Goal: Check status: Check status

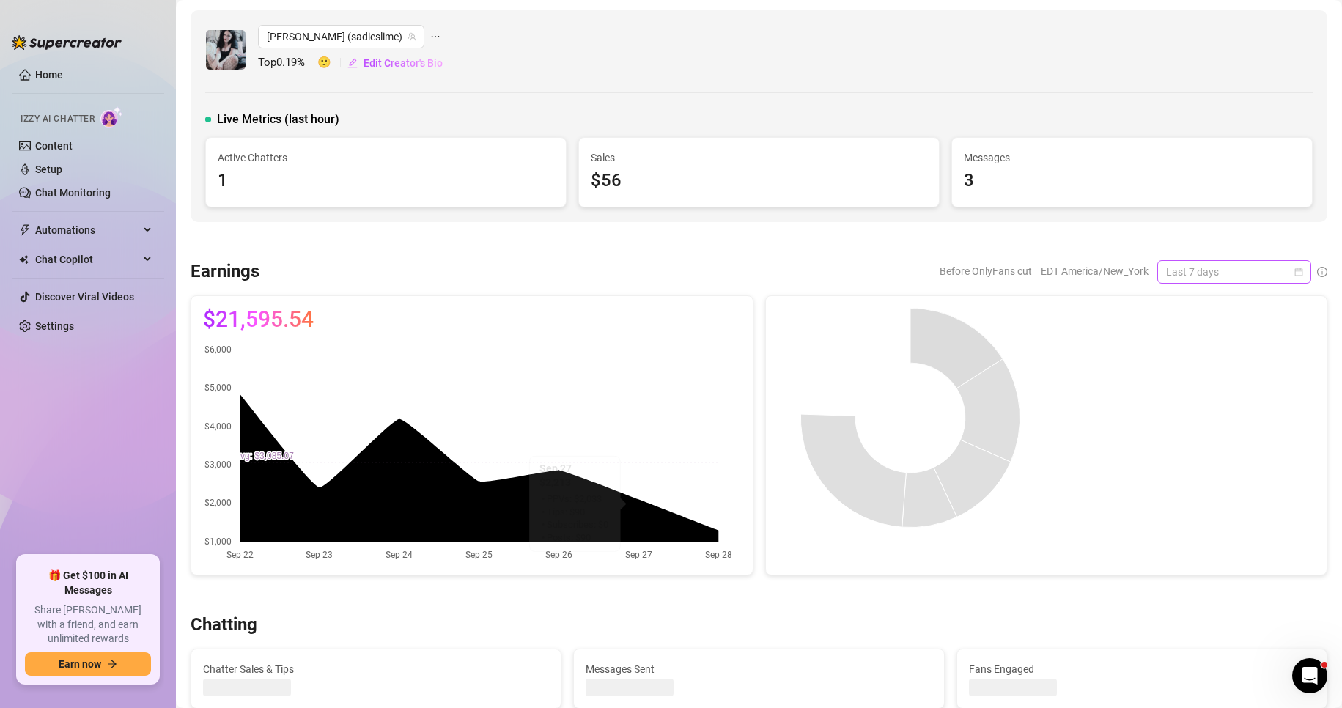
click at [1274, 270] on span "Last 7 days" at bounding box center [1234, 272] width 136 height 22
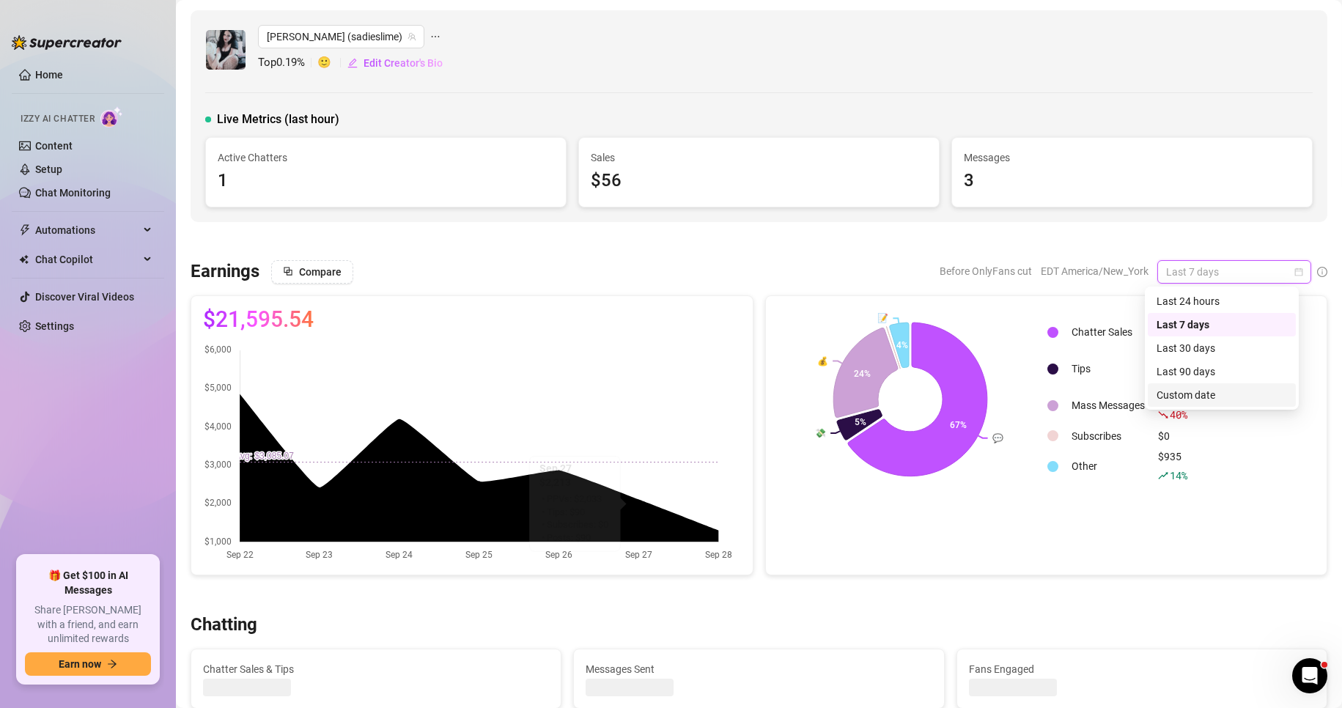
click at [1217, 389] on div "Custom date" at bounding box center [1222, 395] width 130 height 16
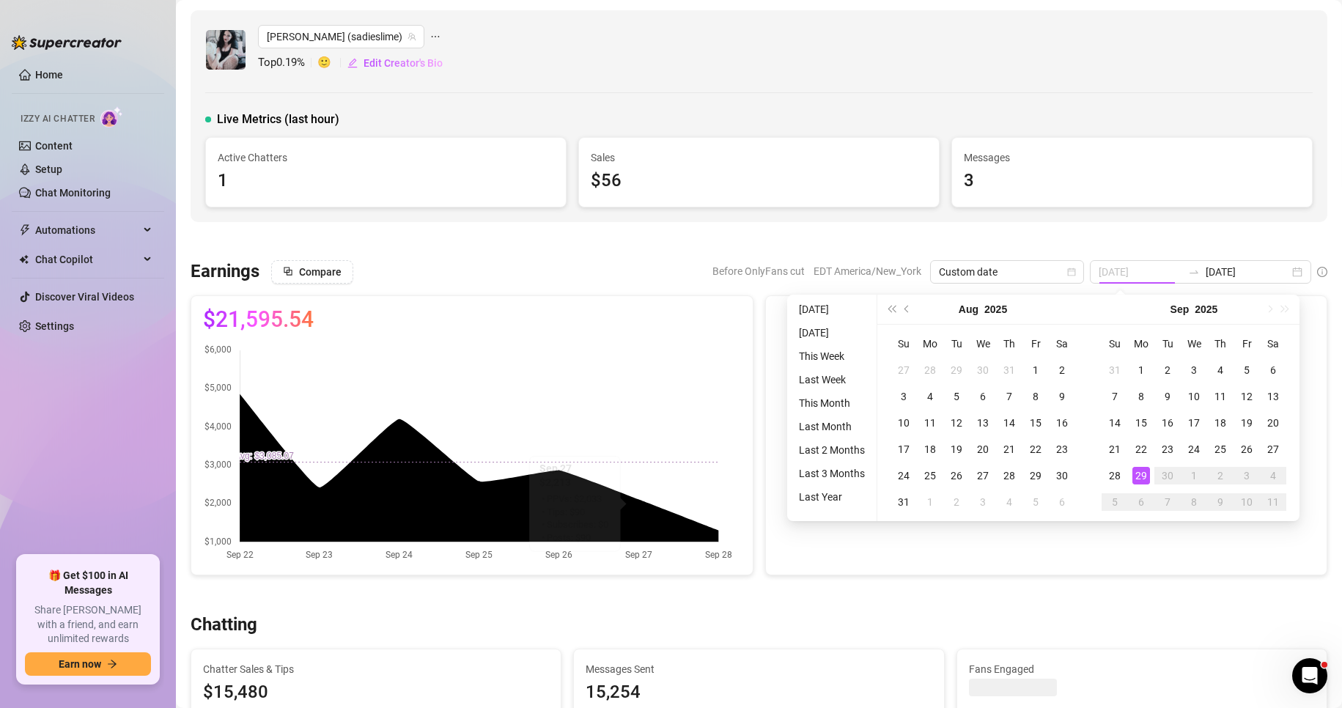
click at [1141, 481] on div "29" at bounding box center [1141, 476] width 18 height 18
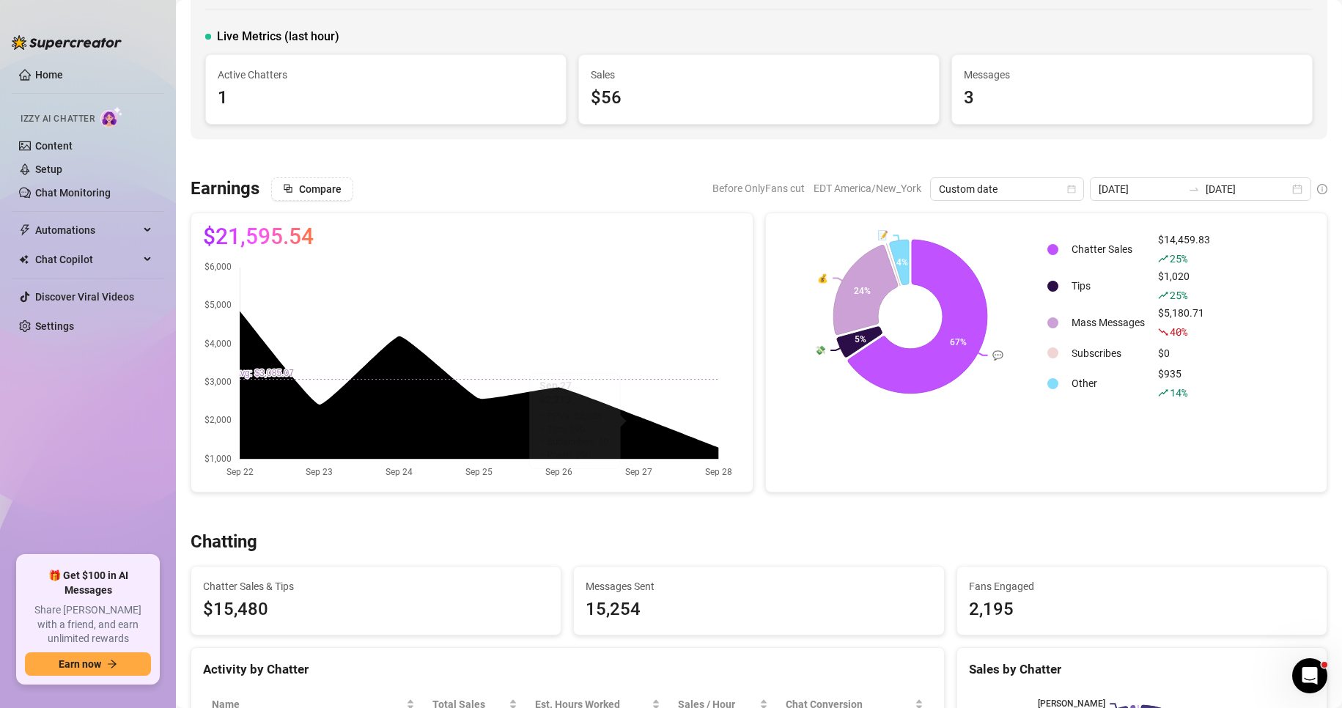
scroll to position [82, 0]
click at [1288, 189] on div "[DATE] [DATE]" at bounding box center [1200, 189] width 221 height 23
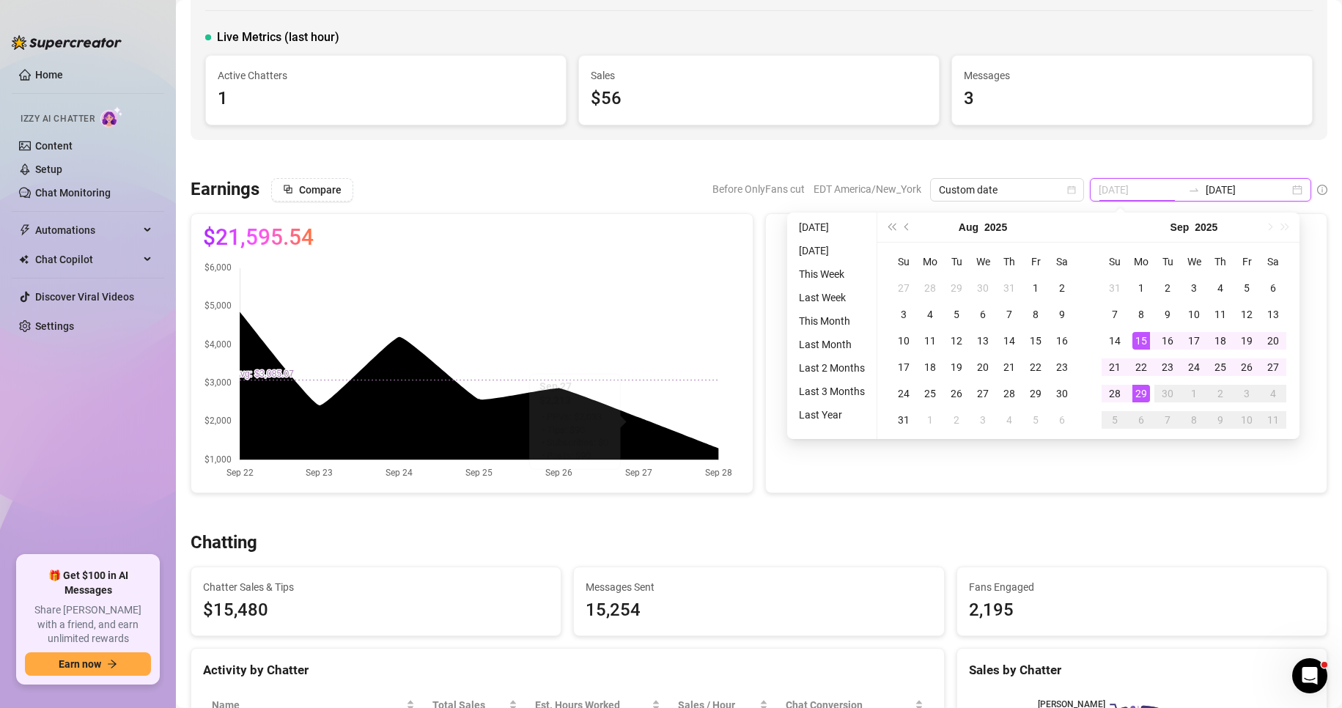
type input "[DATE]"
click at [1143, 393] on div "29" at bounding box center [1141, 394] width 18 height 18
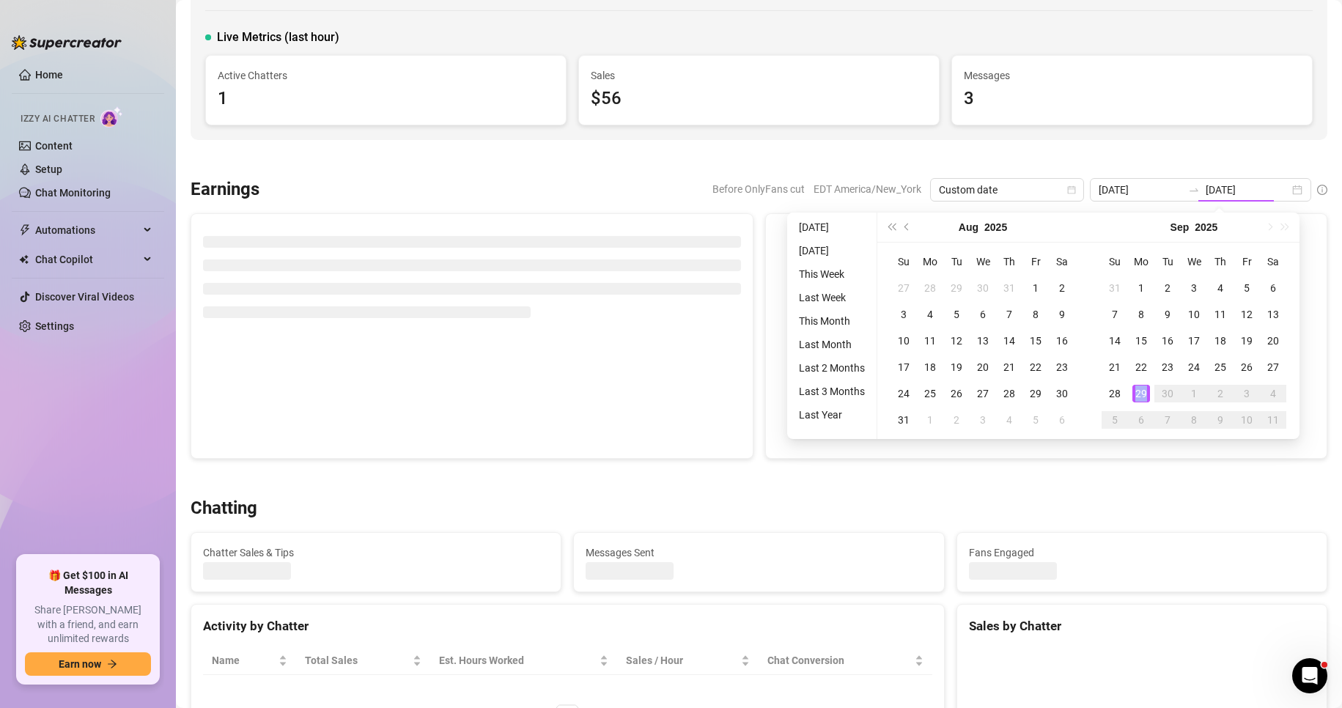
type input "[DATE]"
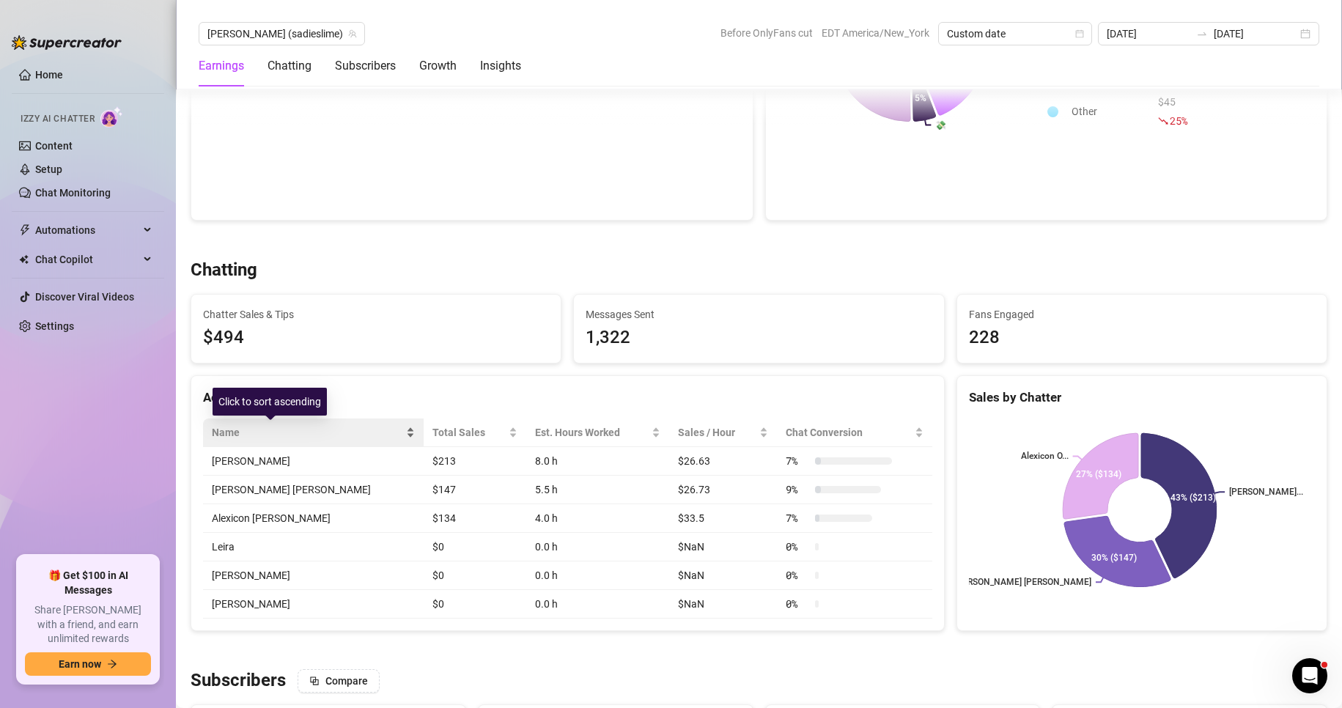
scroll to position [356, 0]
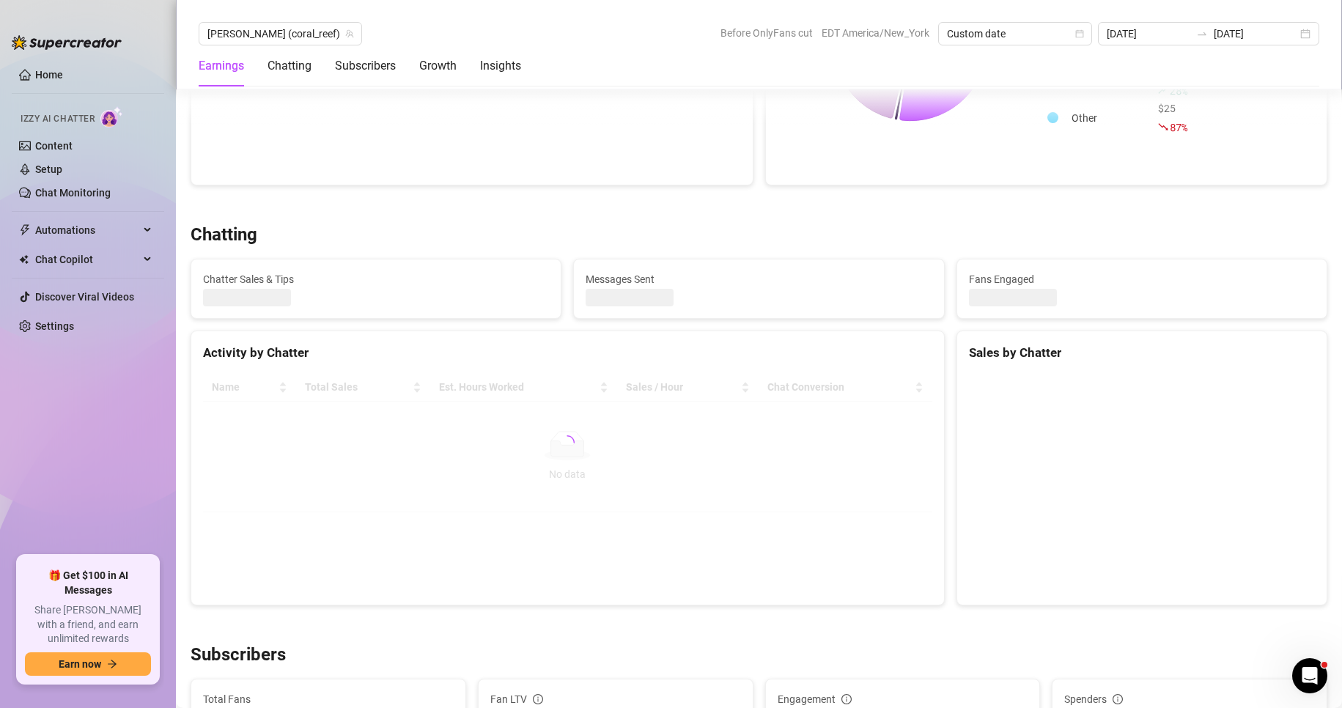
scroll to position [366, 0]
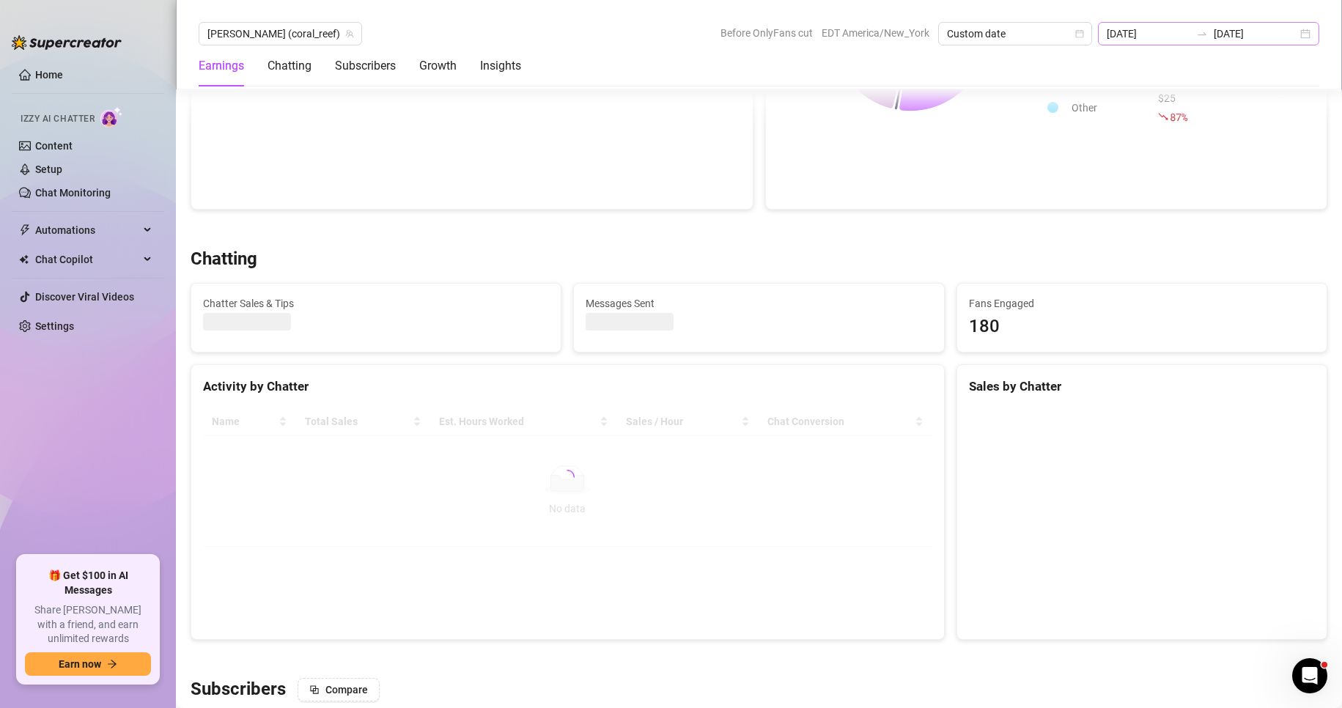
click at [1307, 29] on div "[DATE] [DATE]" at bounding box center [1208, 33] width 221 height 23
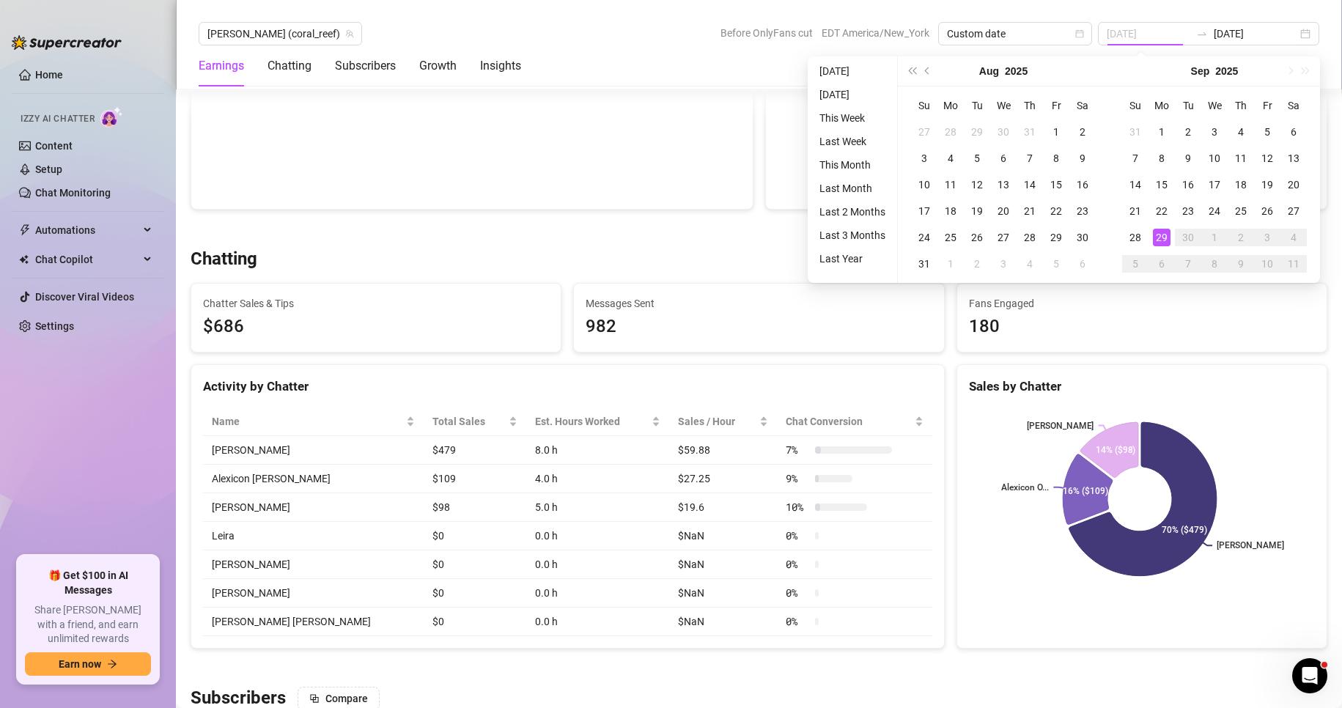
click at [1165, 245] on div "29" at bounding box center [1162, 238] width 18 height 18
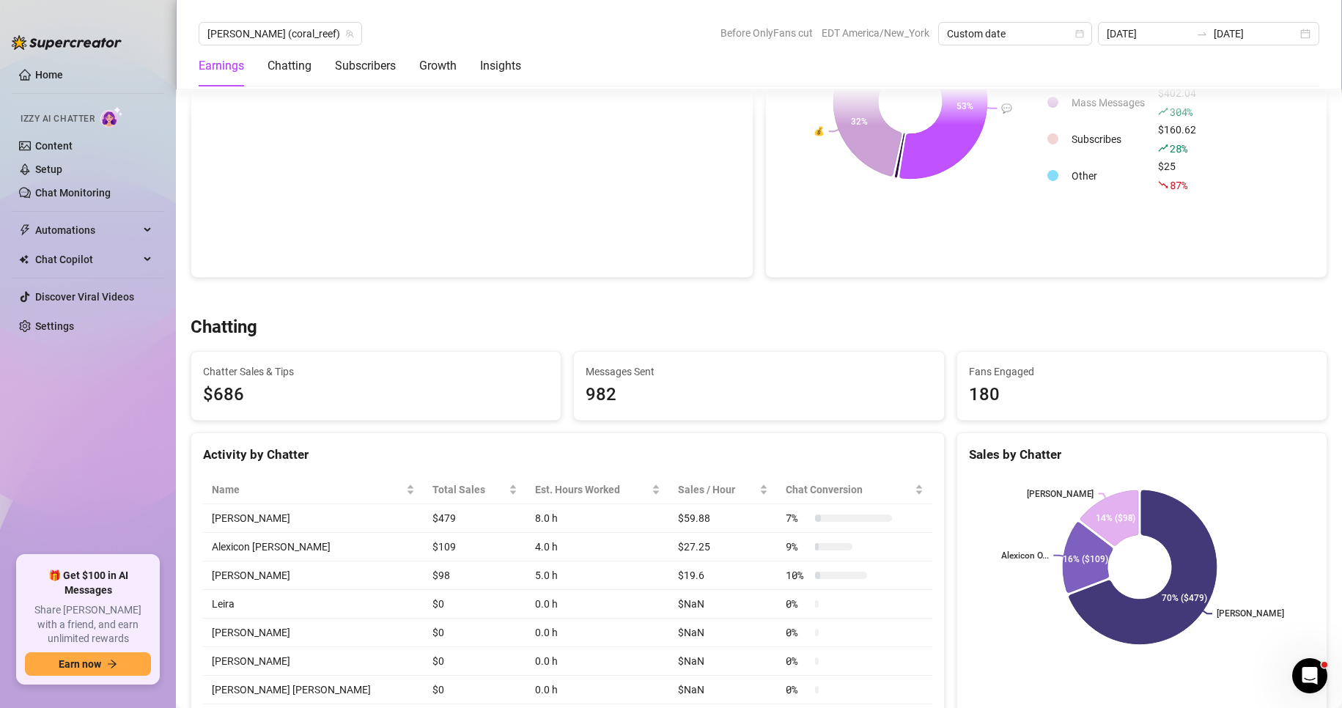
scroll to position [295, 0]
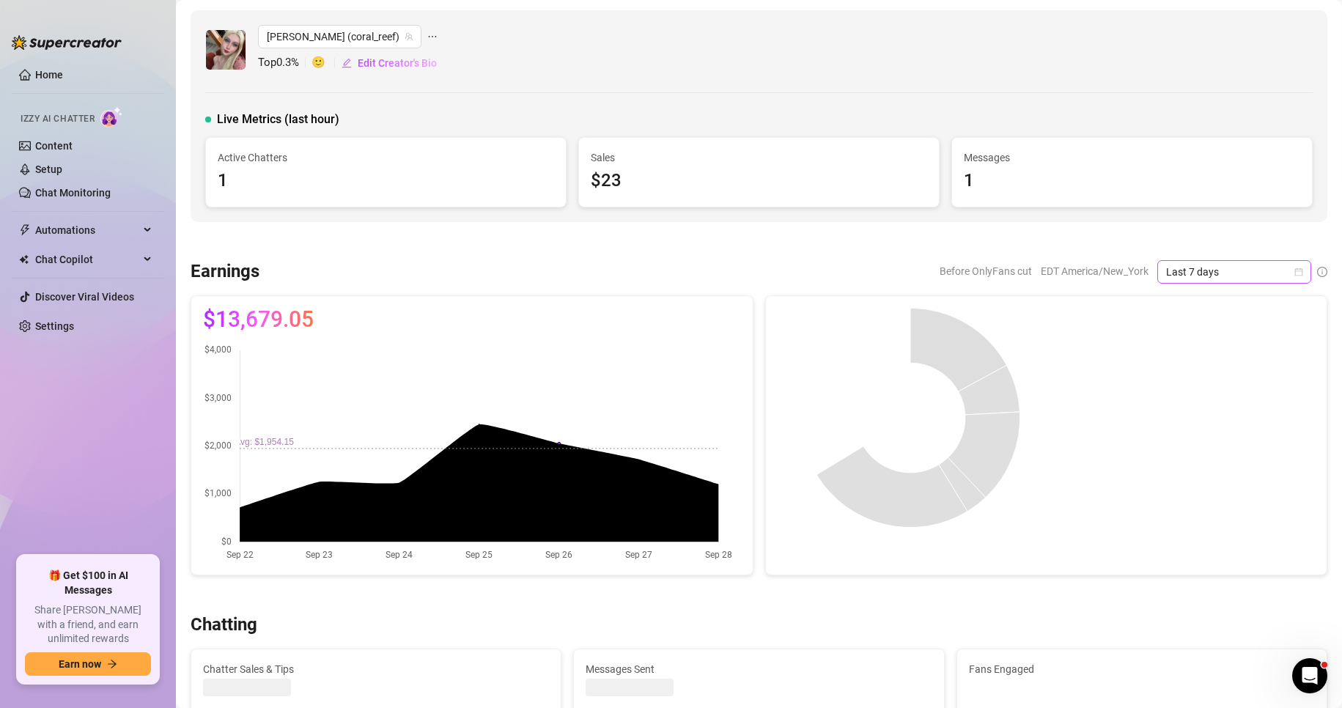
click at [1294, 268] on icon "calendar" at bounding box center [1298, 272] width 9 height 9
click at [1182, 399] on div "Custom date" at bounding box center [1222, 395] width 130 height 16
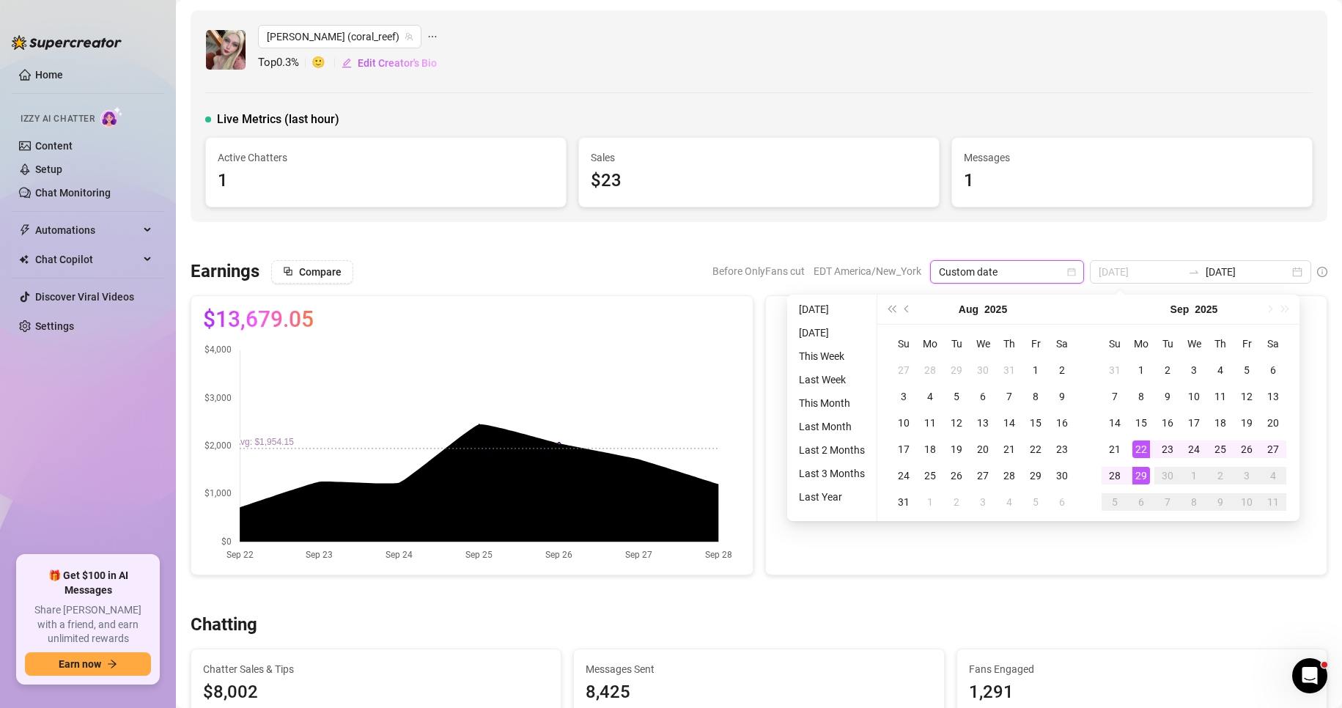
type input "[DATE]"
click at [1146, 471] on div "29" at bounding box center [1141, 476] width 18 height 18
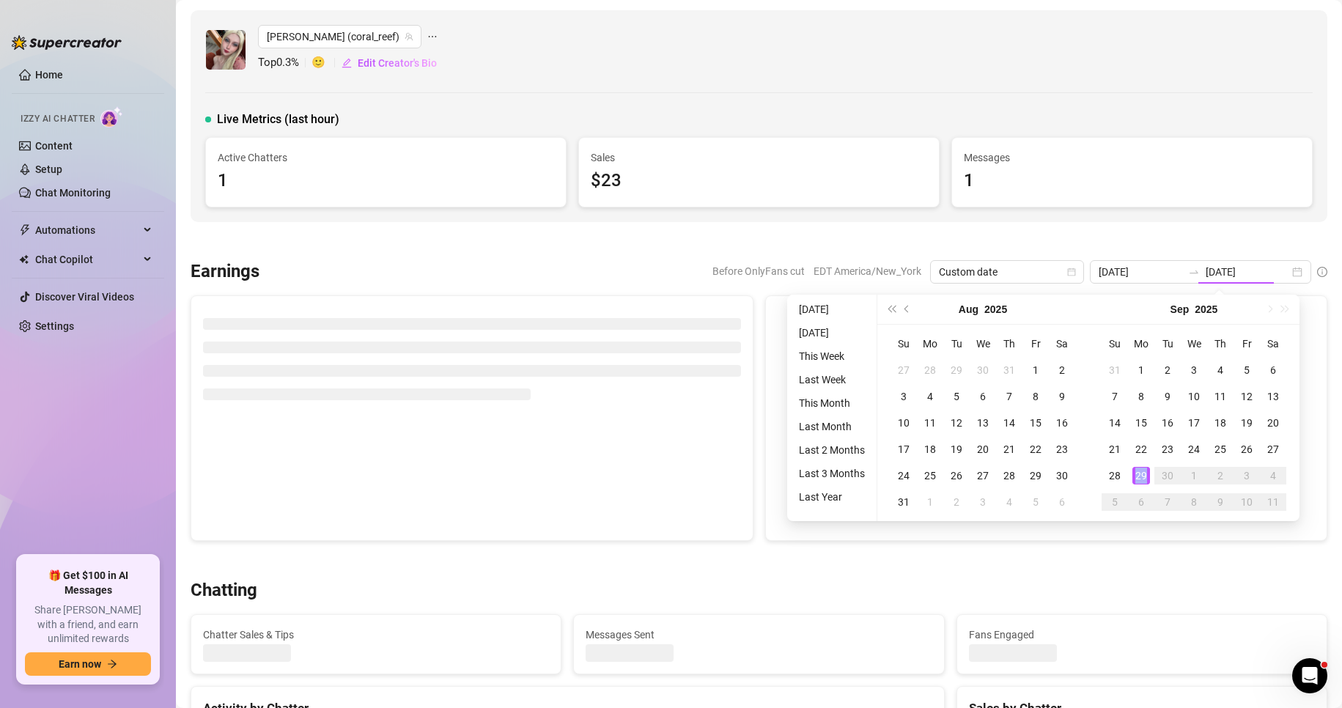
type input "[DATE]"
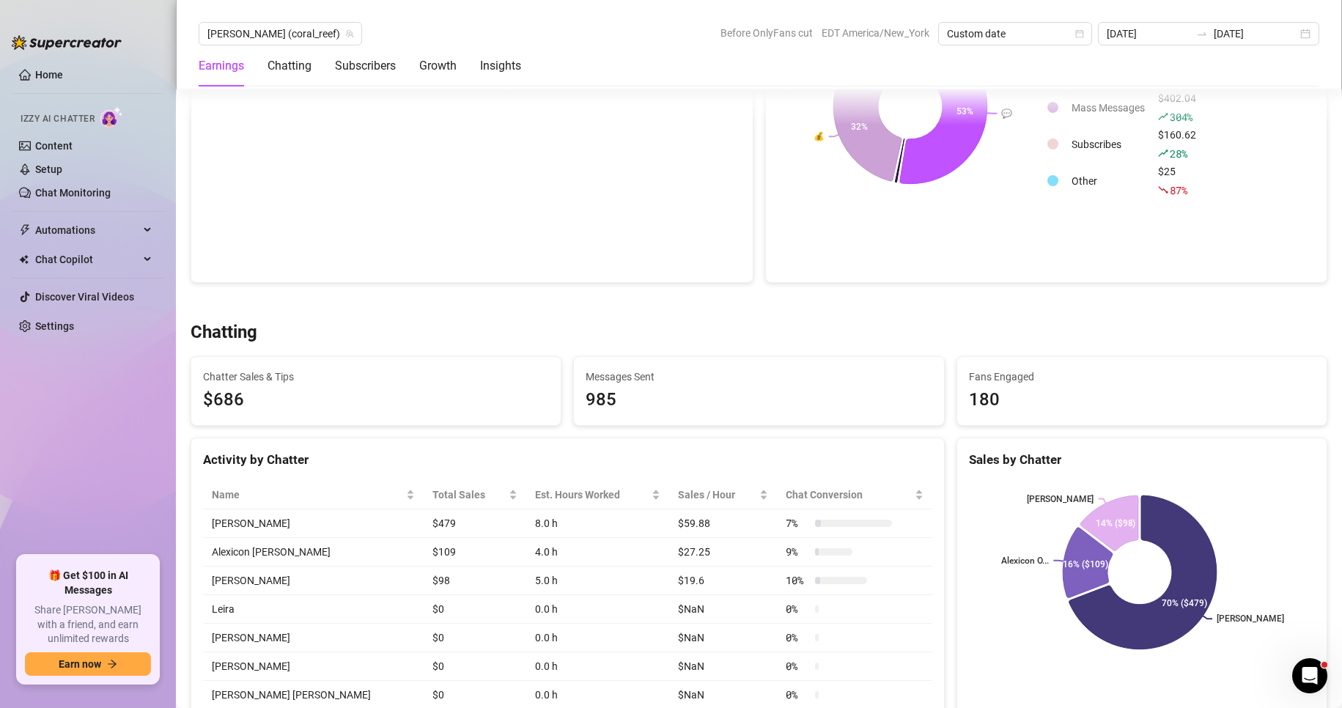
scroll to position [336, 0]
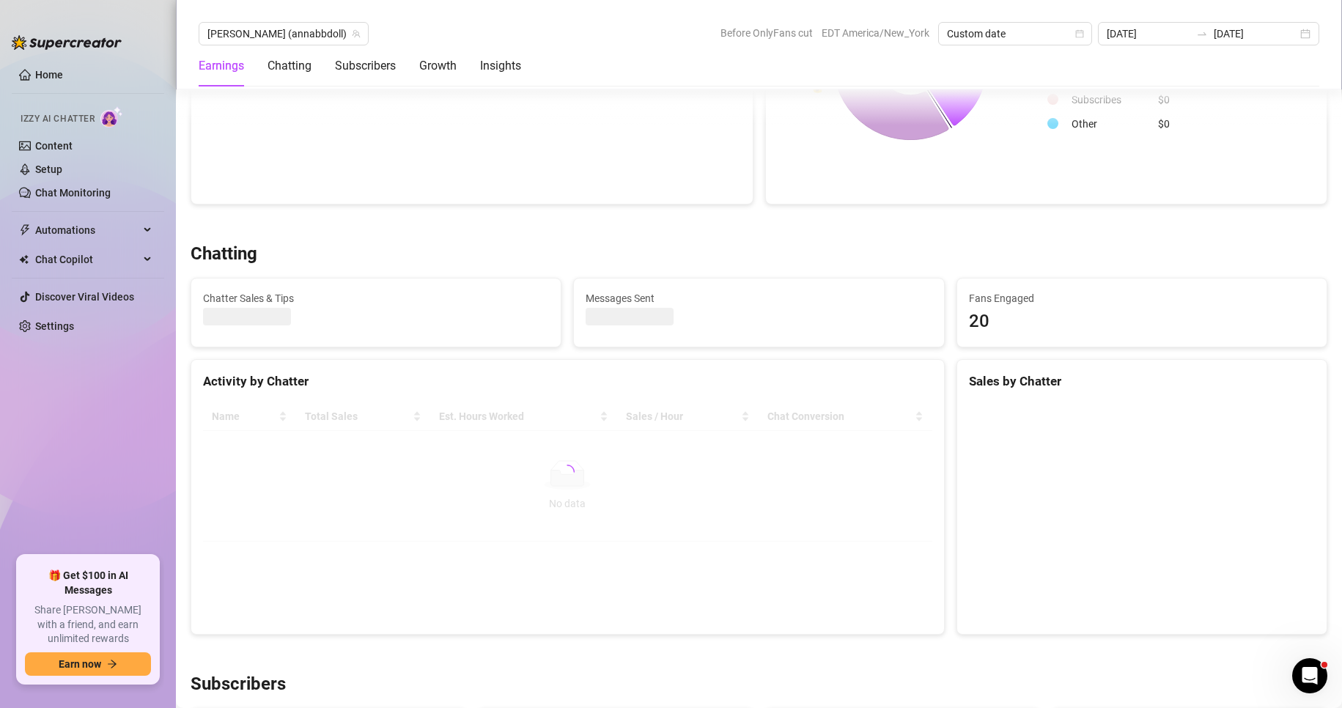
scroll to position [347, 0]
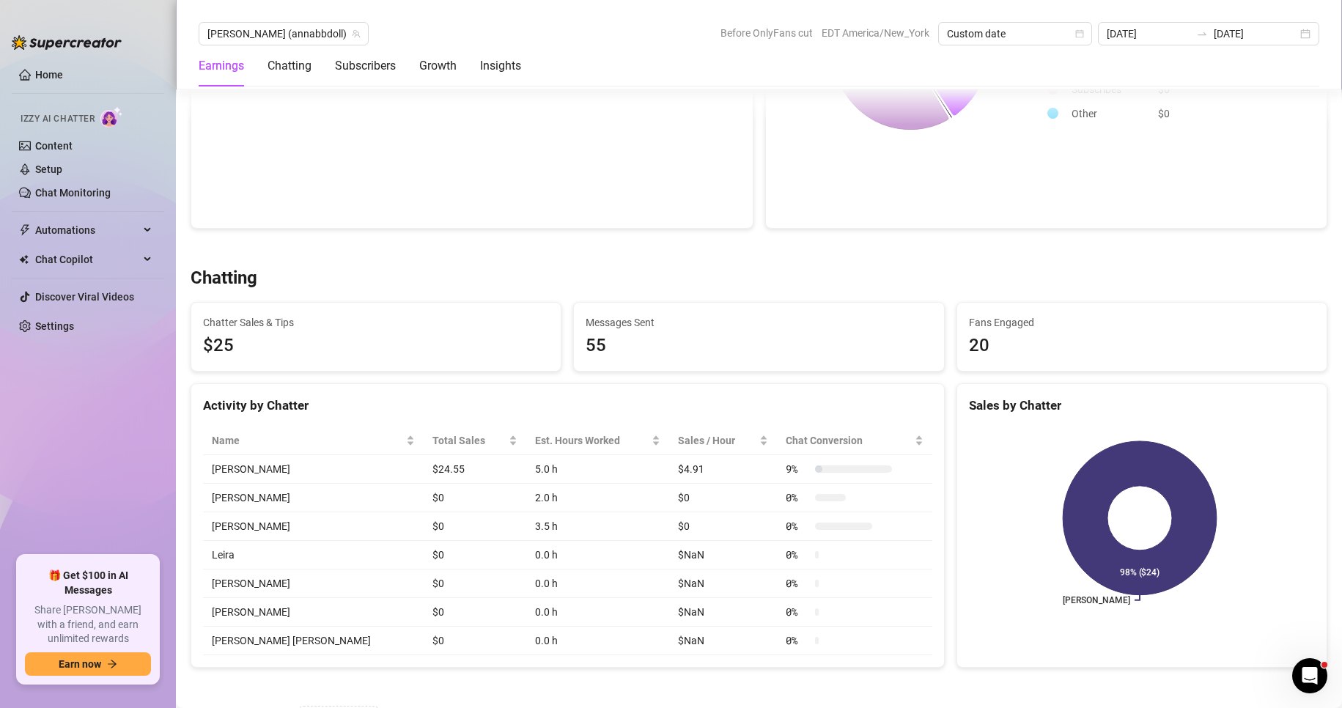
click at [152, 246] on ul "Home Izzy AI Chatter Content Setup Chat Monitoring Automations Chat Copilot Dis…" at bounding box center [88, 303] width 152 height 493
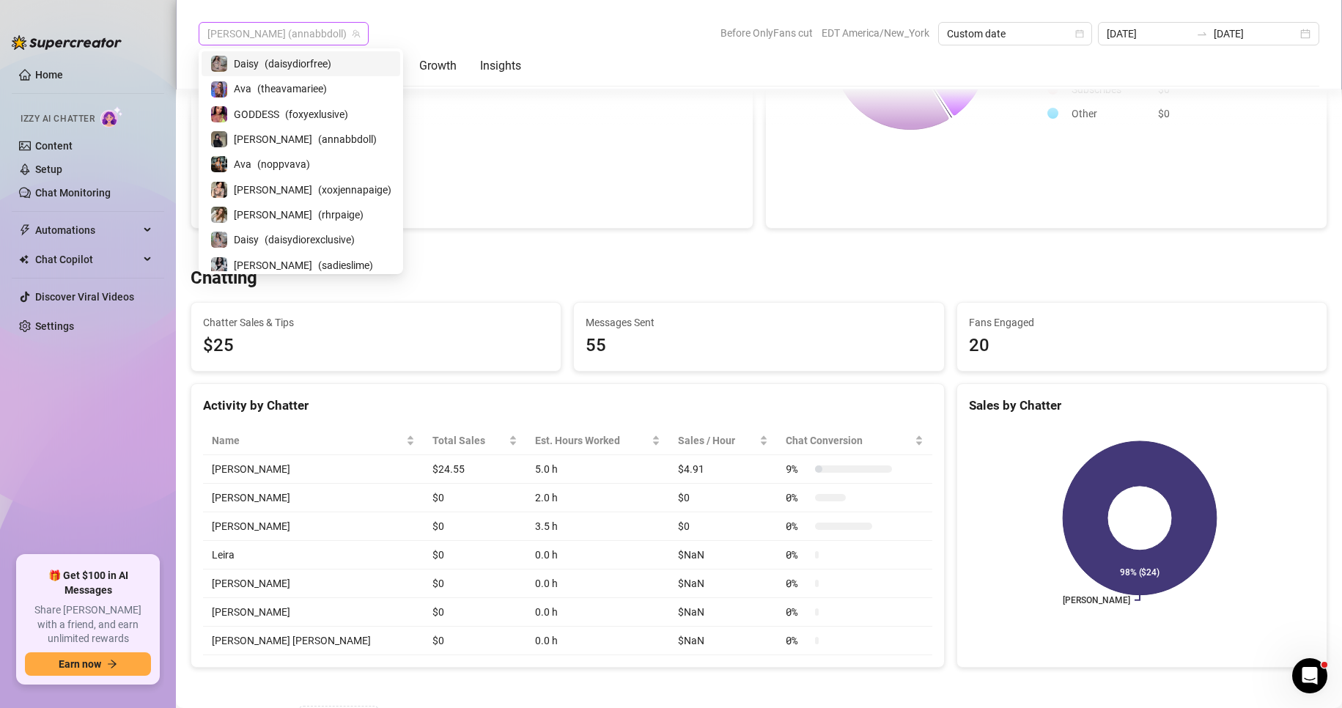
click at [285, 30] on span "Anna (annabbdoll)" at bounding box center [283, 34] width 152 height 22
click at [262, 92] on span "( theavamariee )" at bounding box center [292, 89] width 70 height 16
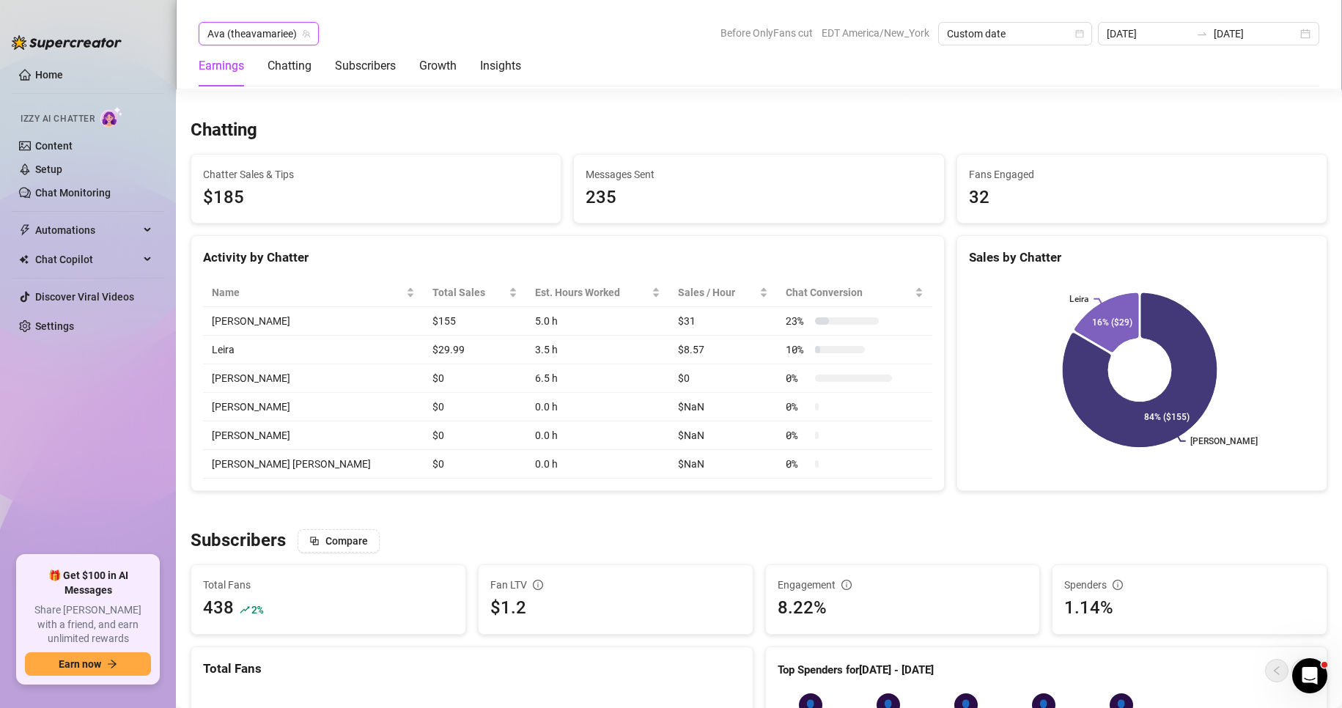
scroll to position [494, 0]
click at [275, 29] on span "Ava (theavamariee)" at bounding box center [258, 34] width 103 height 22
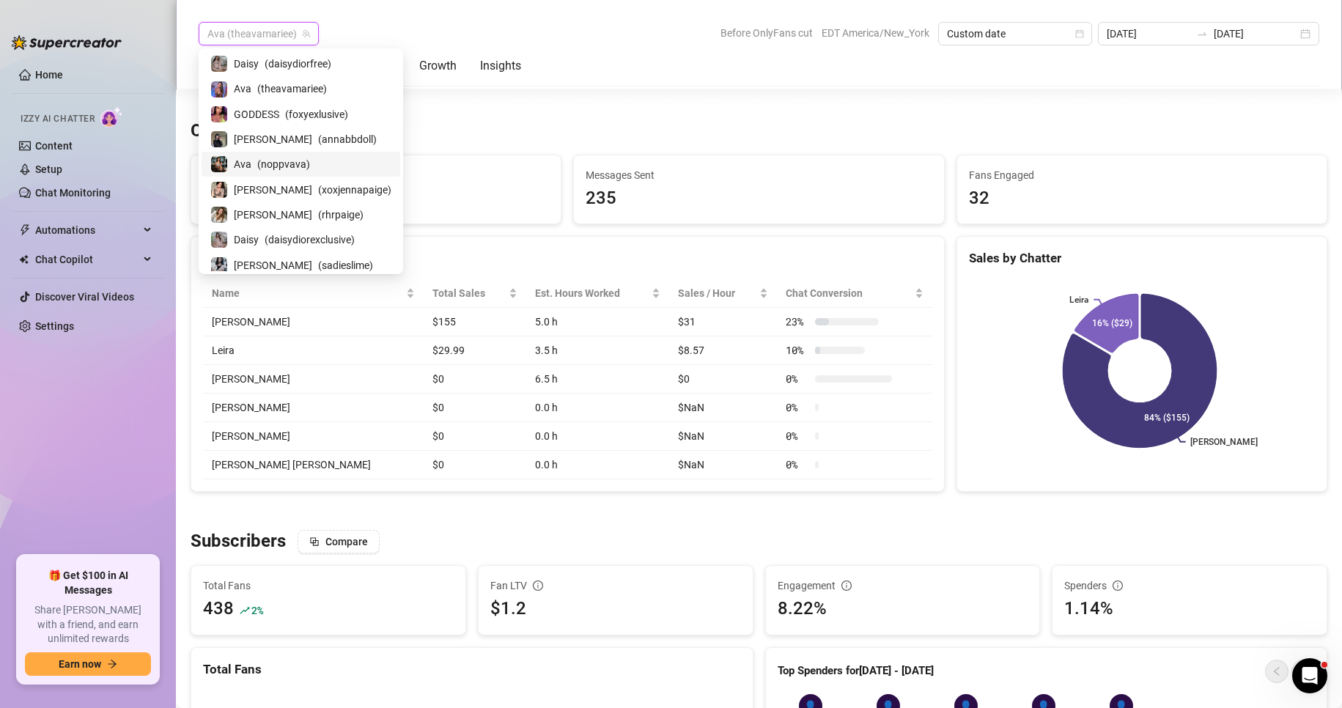
scroll to position [29, 0]
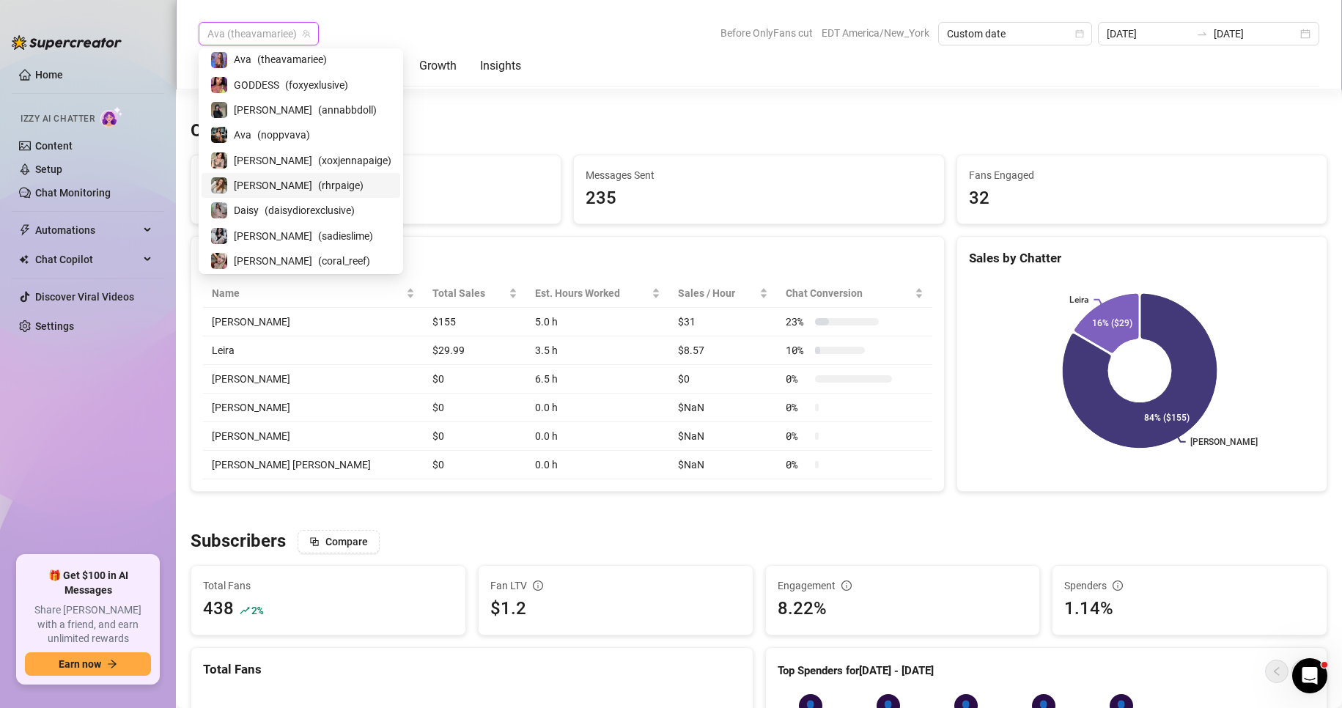
click at [318, 180] on span "( rhrpaige )" at bounding box center [340, 185] width 45 height 16
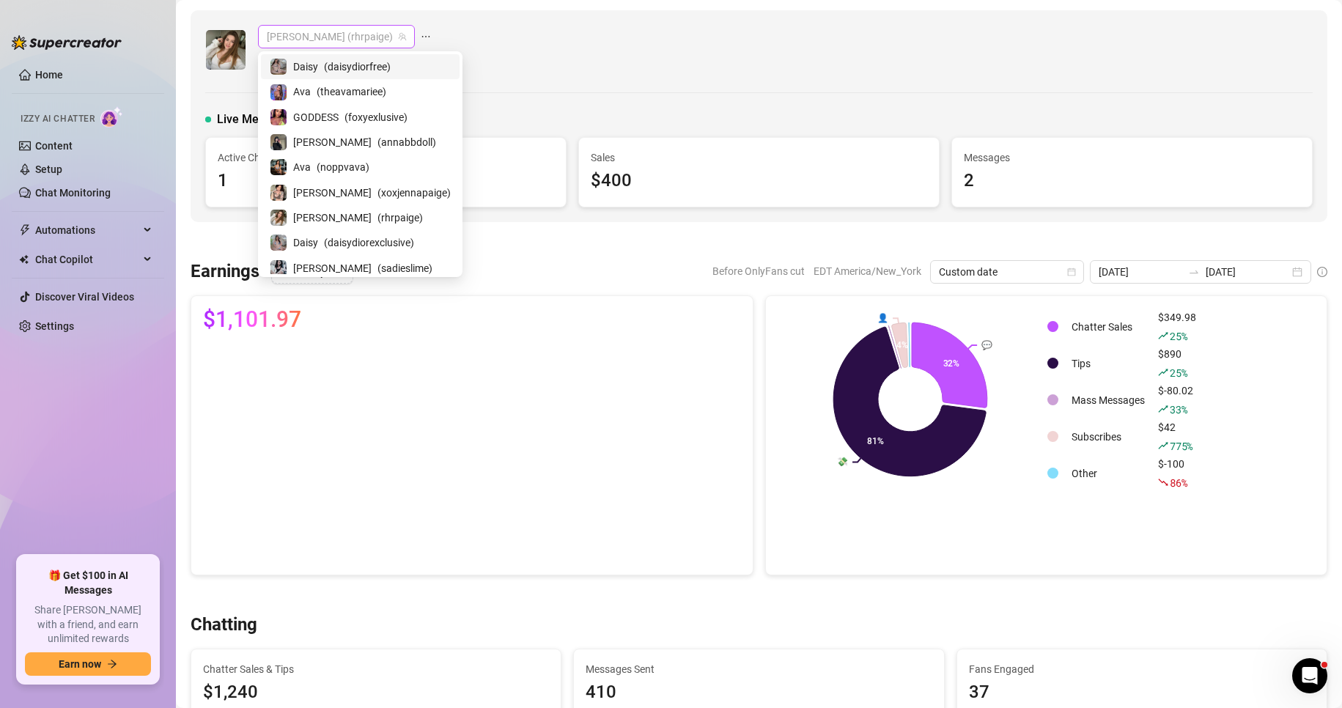
click at [328, 40] on span "Paige (rhrpaige)" at bounding box center [336, 37] width 139 height 22
click at [328, 70] on span "( daisydiorfree )" at bounding box center [357, 67] width 67 height 16
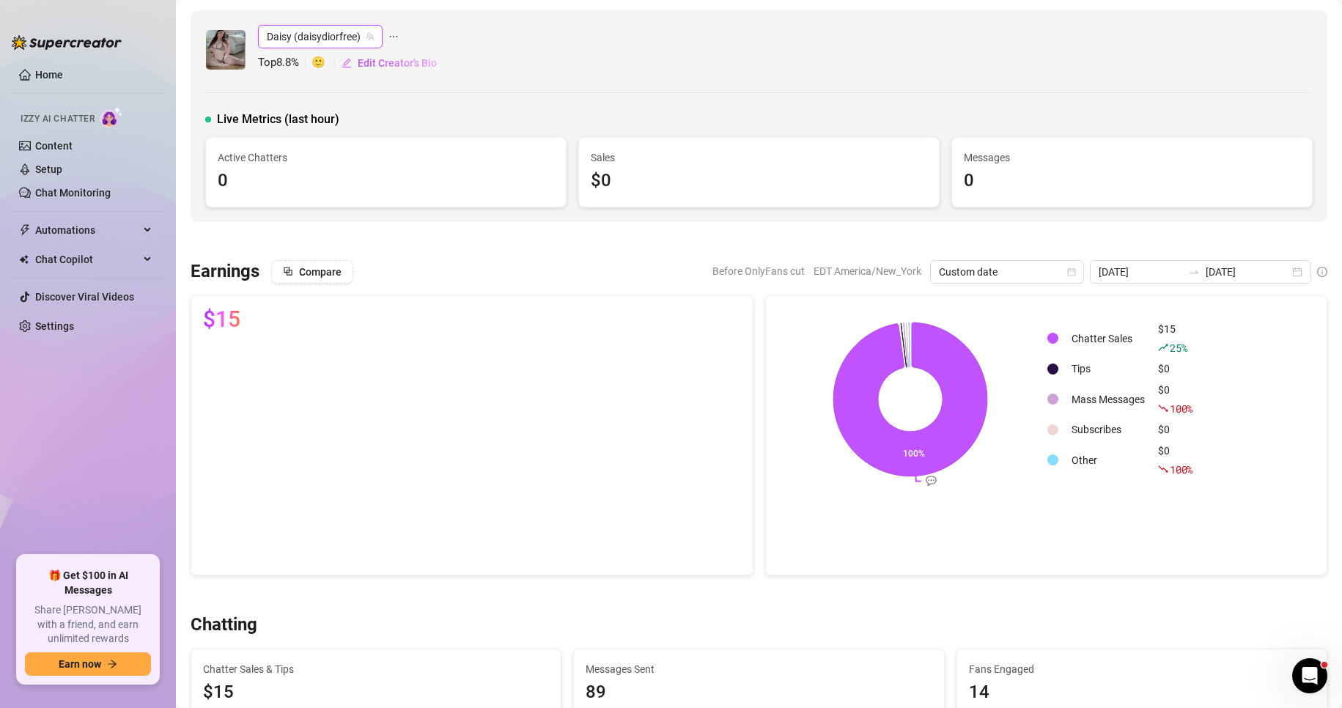
click at [311, 43] on span "Daisy (daisydiorfree)" at bounding box center [320, 37] width 107 height 22
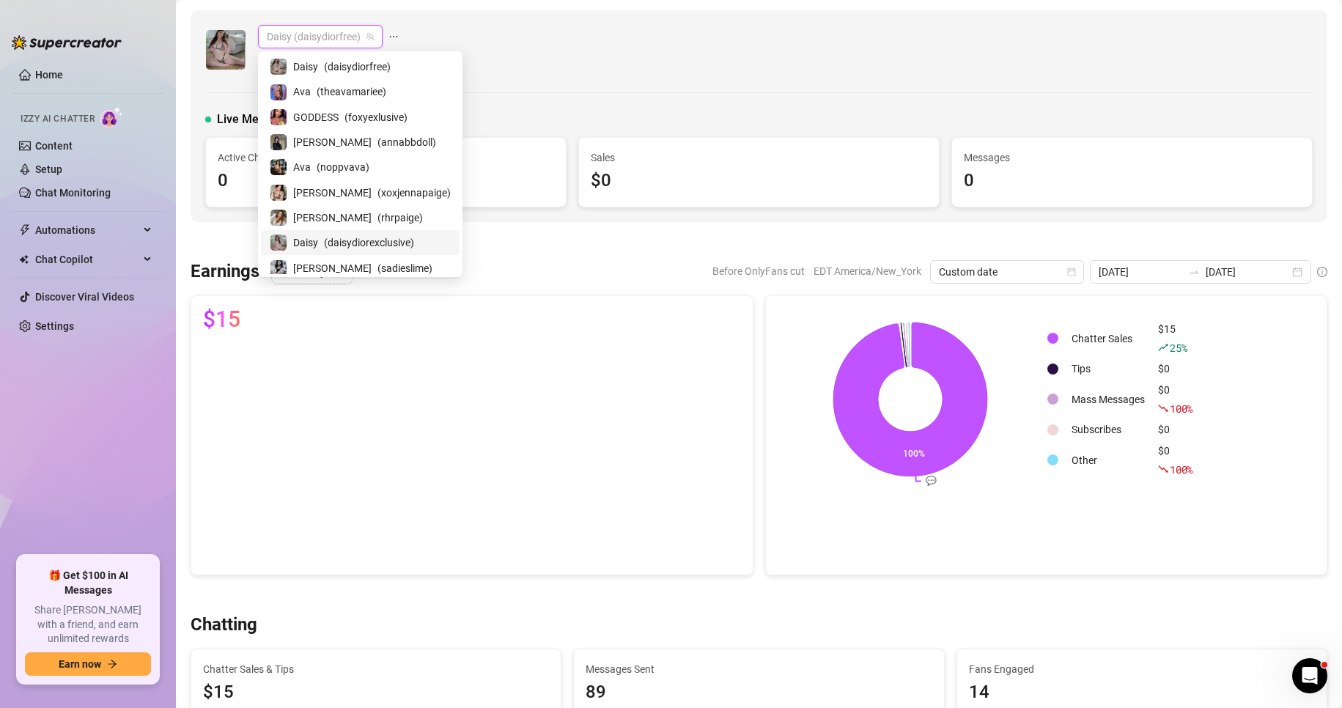
click at [330, 237] on span "( daisydiorexclusive )" at bounding box center [369, 243] width 90 height 16
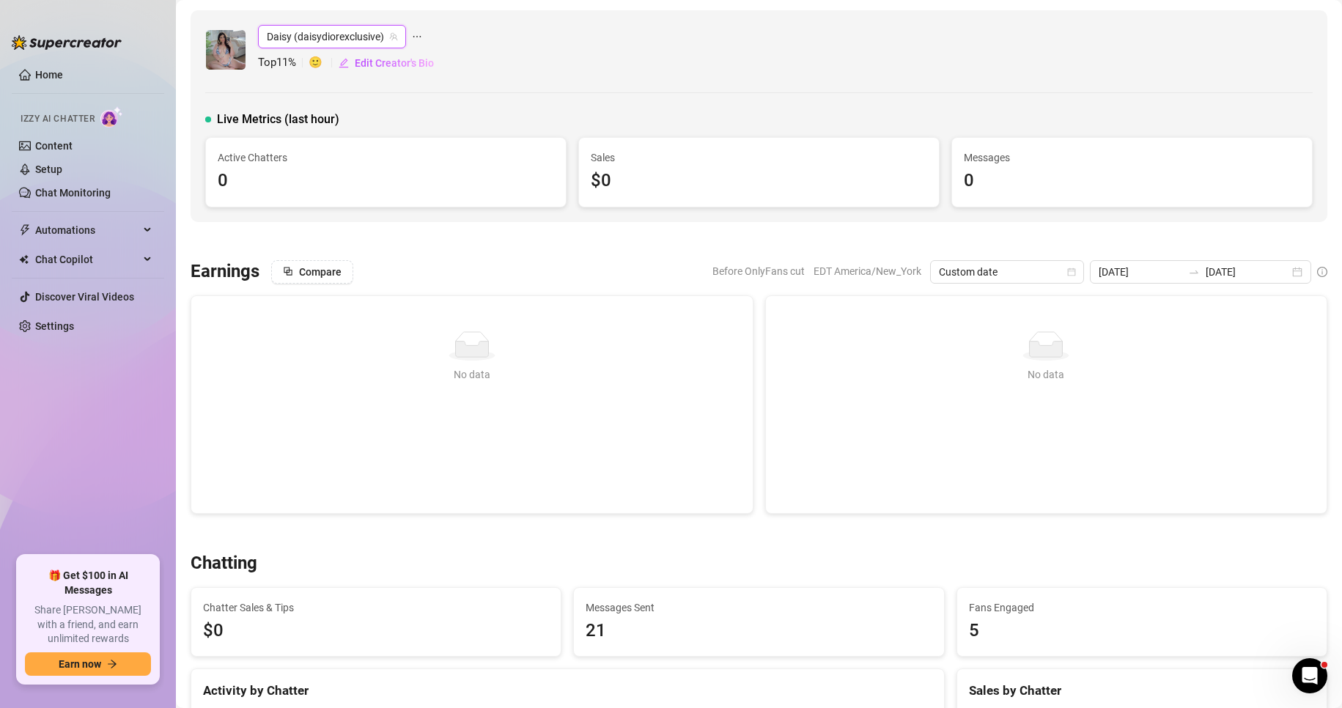
click at [325, 37] on span "Daisy (daisydiorexclusive)" at bounding box center [332, 37] width 130 height 22
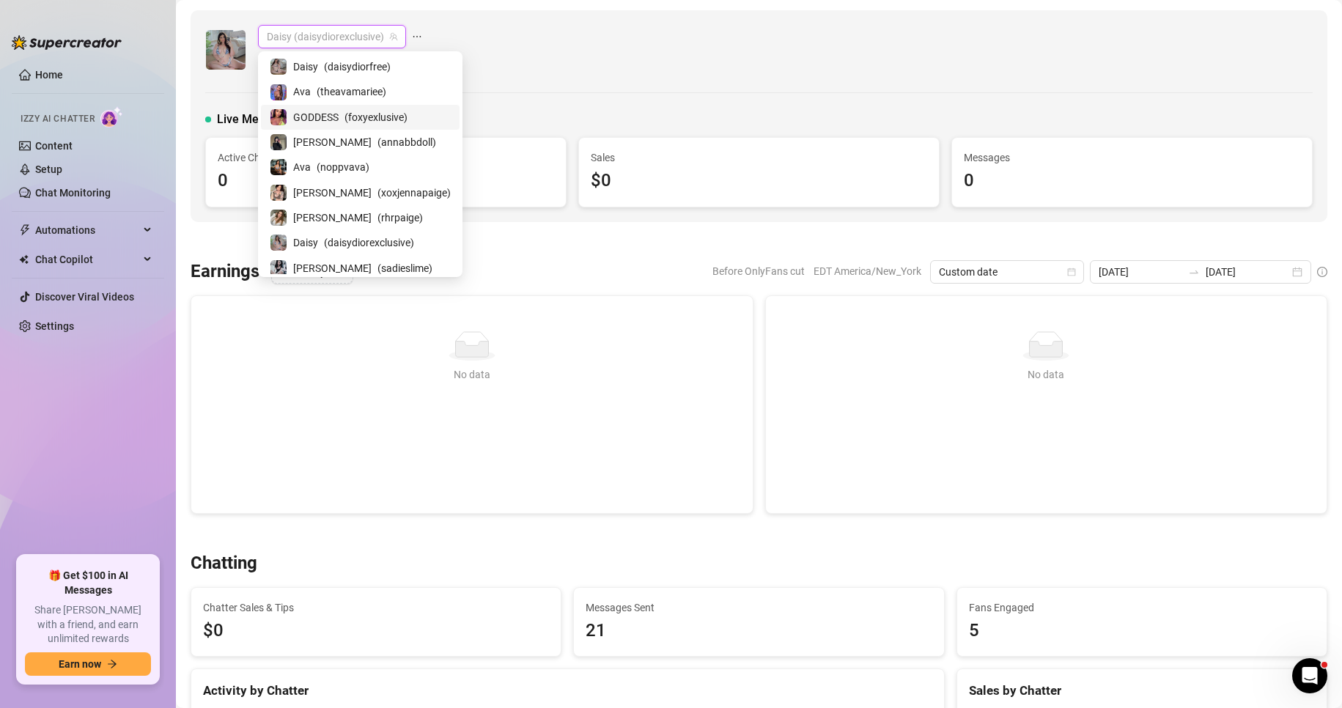
click at [338, 113] on span "GODDESS" at bounding box center [315, 117] width 45 height 16
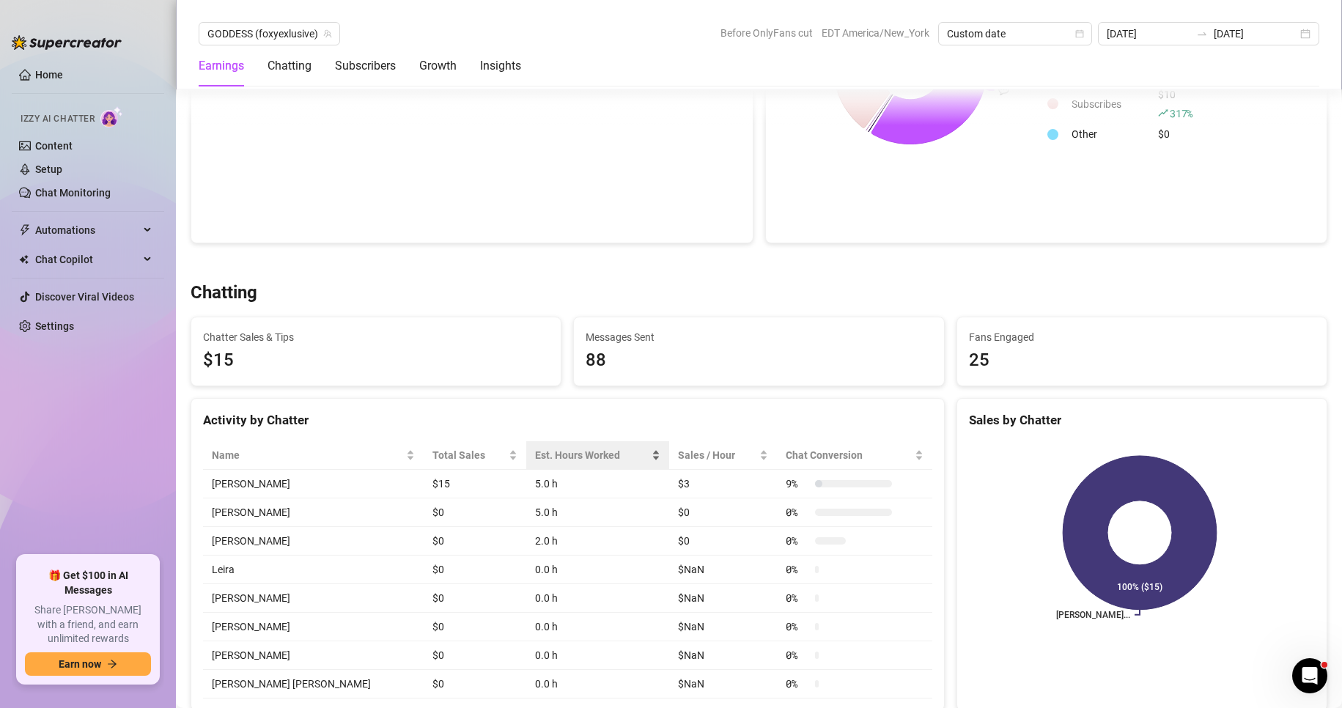
scroll to position [333, 0]
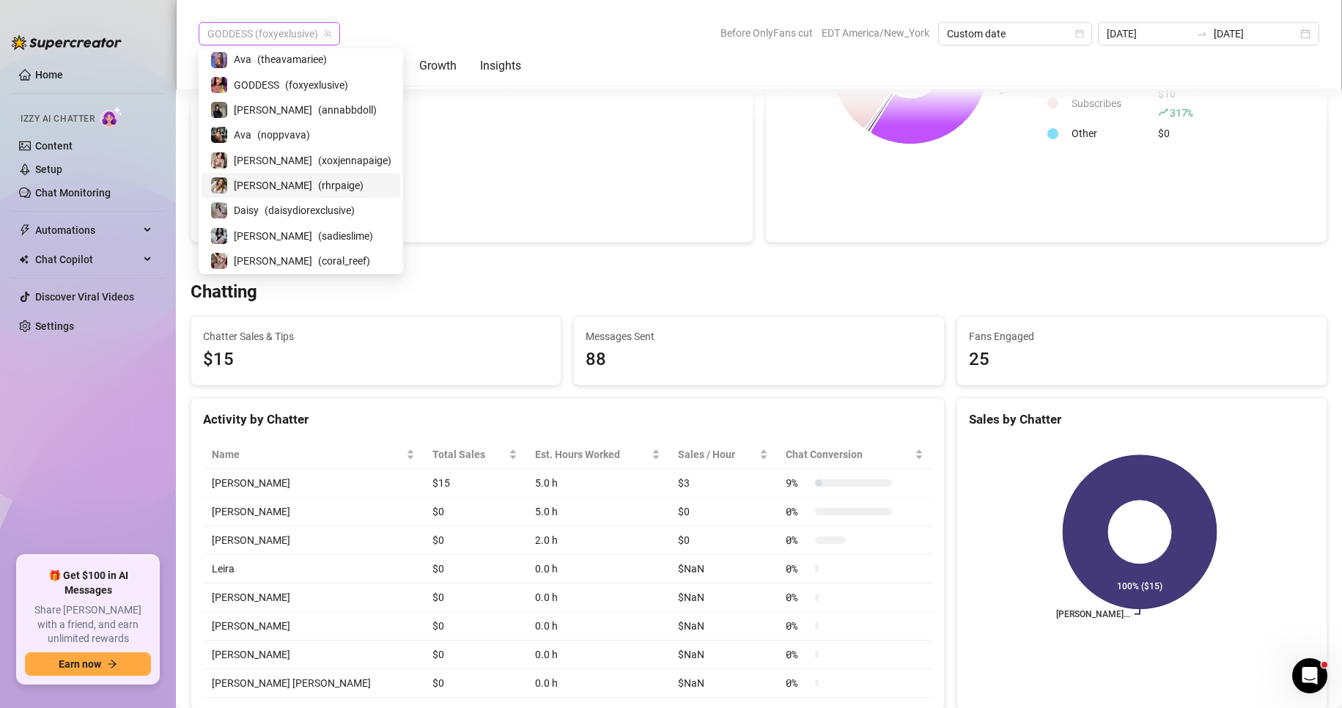
click at [317, 42] on span "GODDESS (foxyexlusive)" at bounding box center [269, 34] width 124 height 22
click at [318, 155] on span "( xoxjennapaige )" at bounding box center [354, 160] width 73 height 16
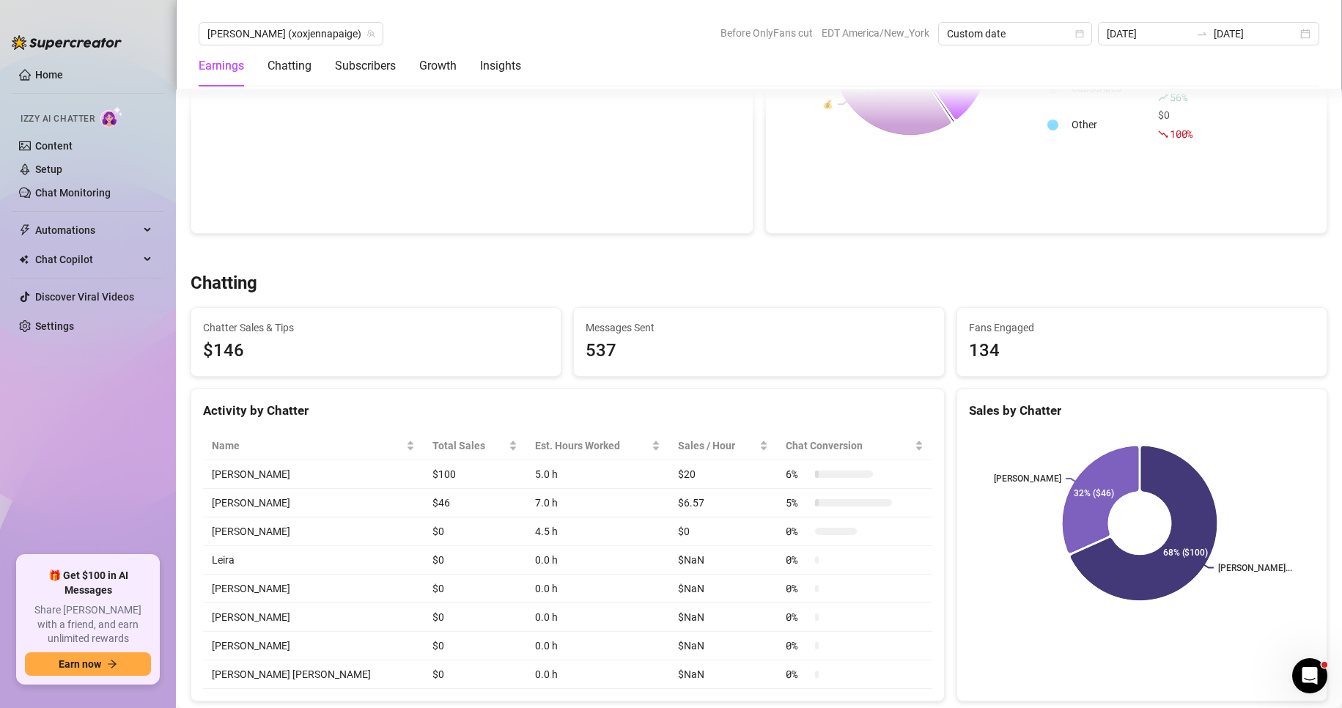
scroll to position [345, 0]
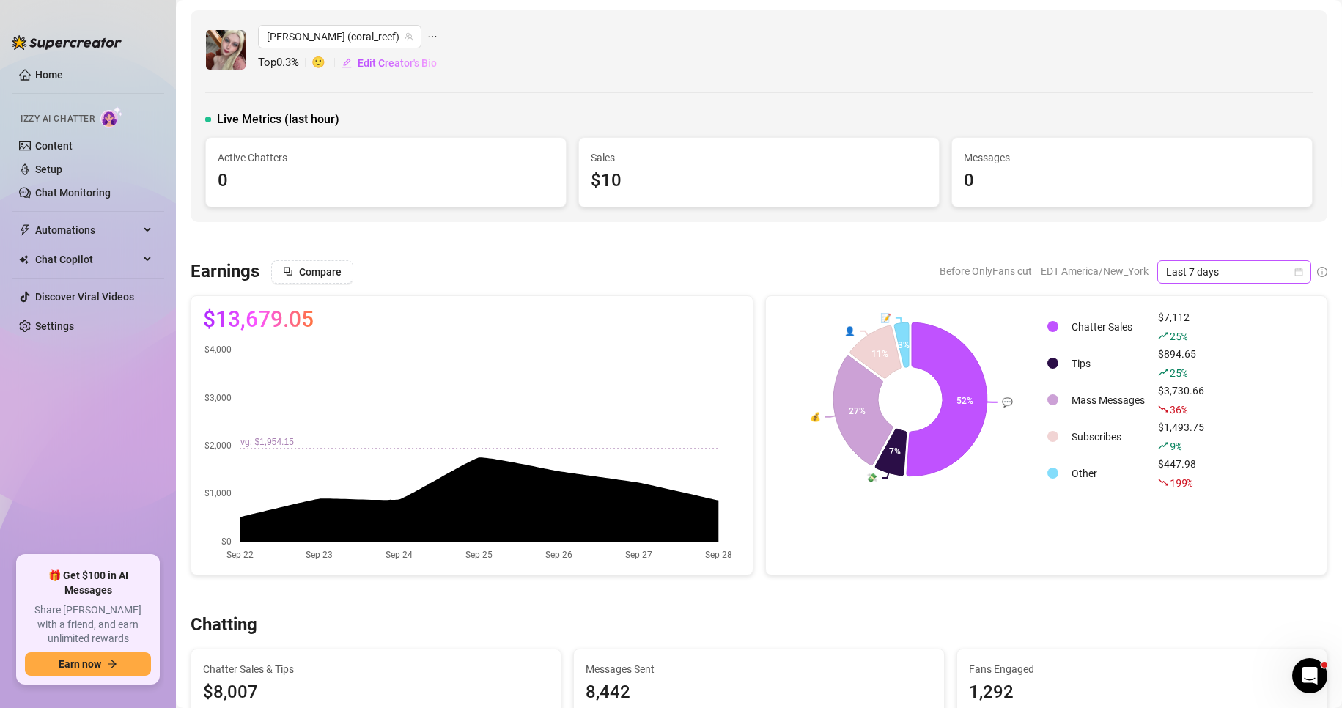
click at [1294, 275] on div "Last 7 days" at bounding box center [1234, 271] width 154 height 23
click at [1184, 398] on div "Custom date" at bounding box center [1222, 395] width 130 height 16
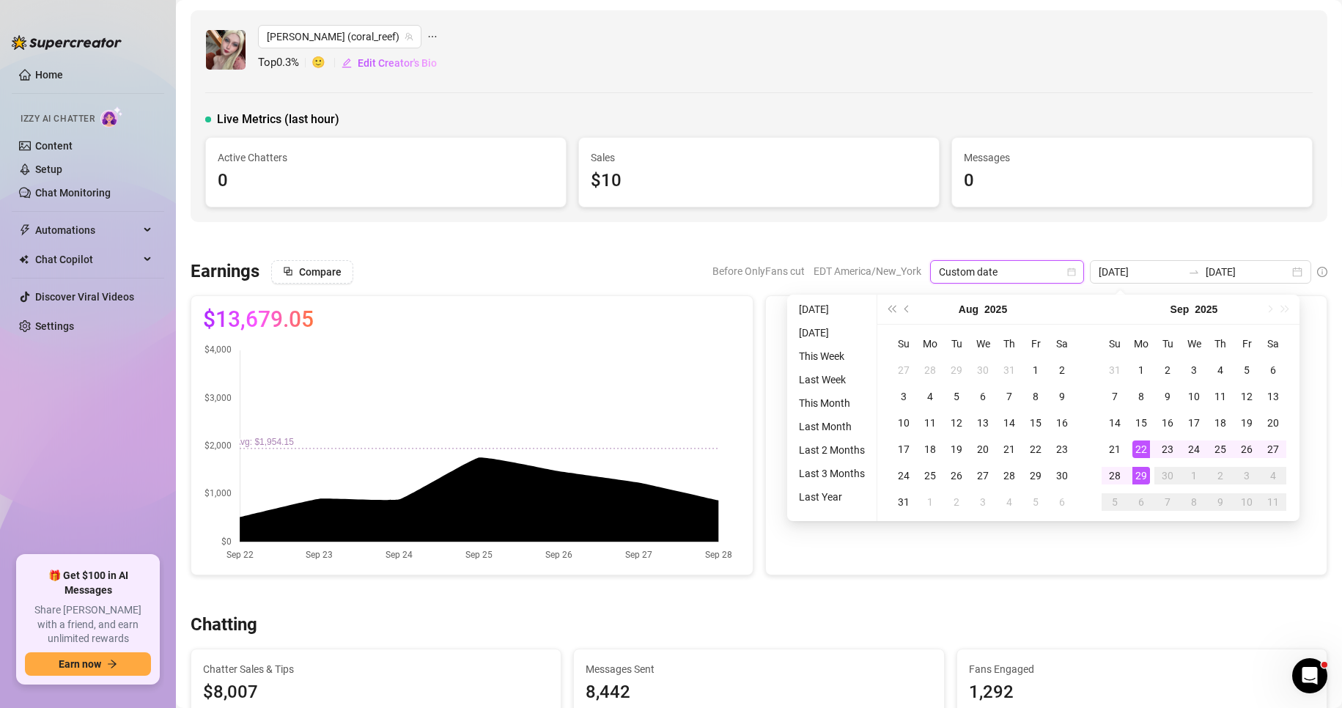
type input "[DATE]"
click at [1146, 477] on div "29" at bounding box center [1141, 476] width 18 height 18
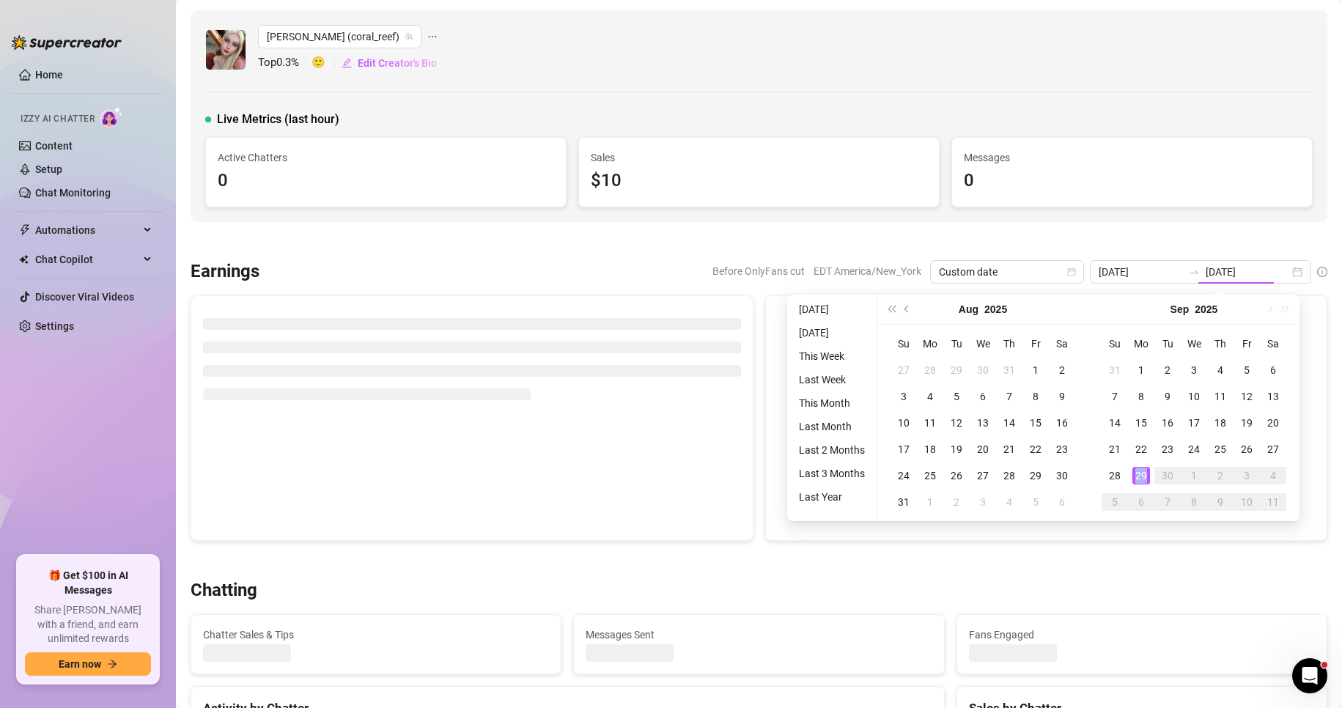
type input "[DATE]"
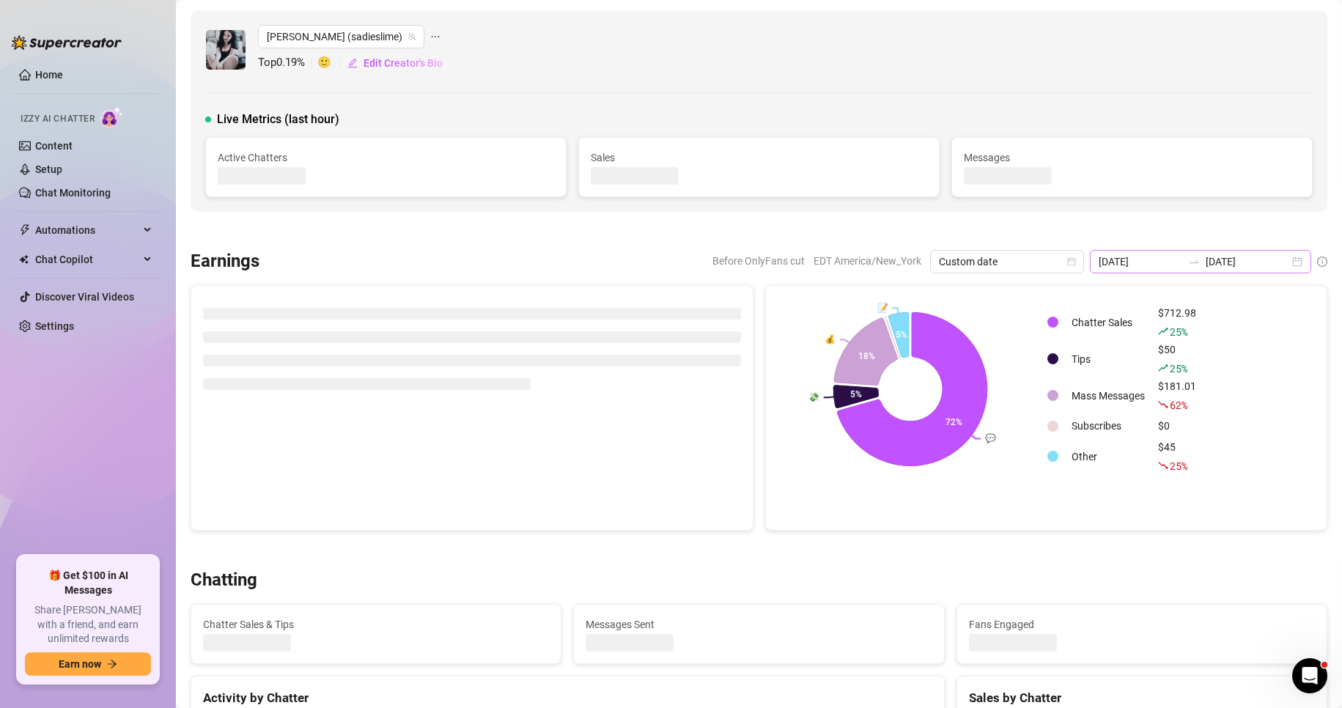
click at [1225, 252] on div "[DATE] [DATE]" at bounding box center [1200, 261] width 221 height 23
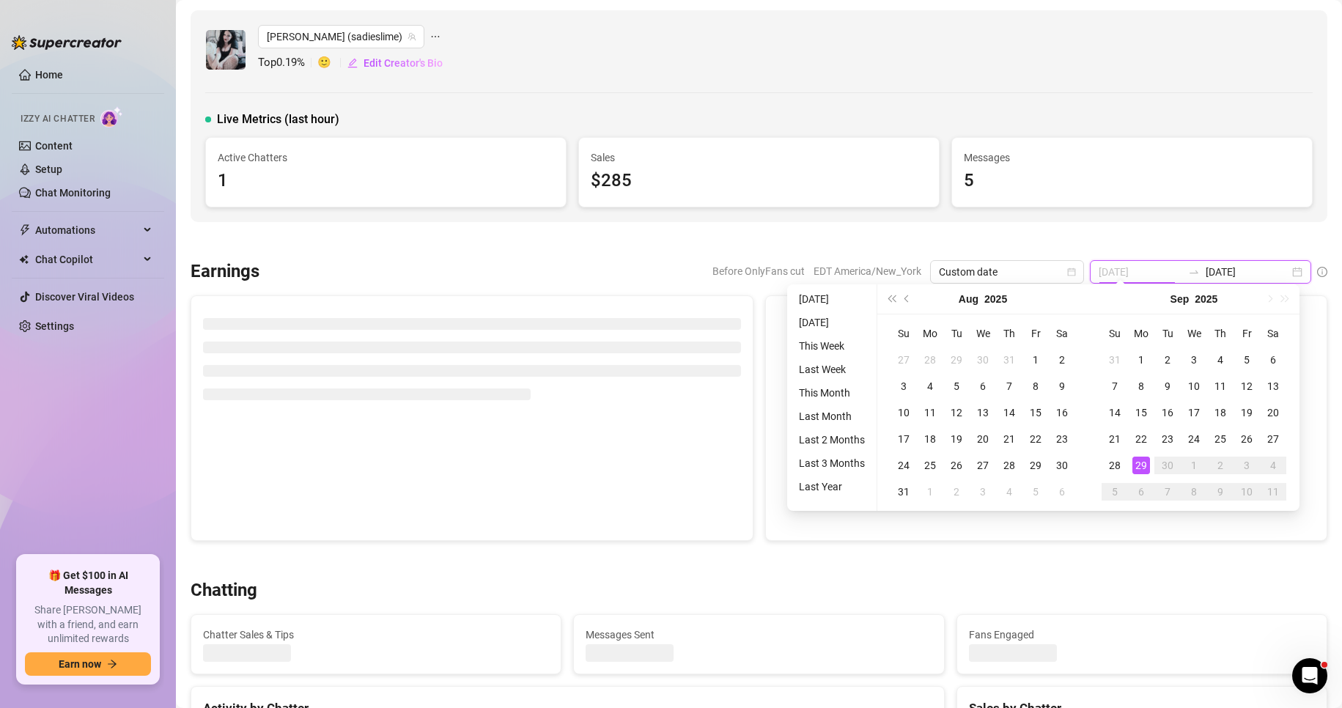
type input "[DATE]"
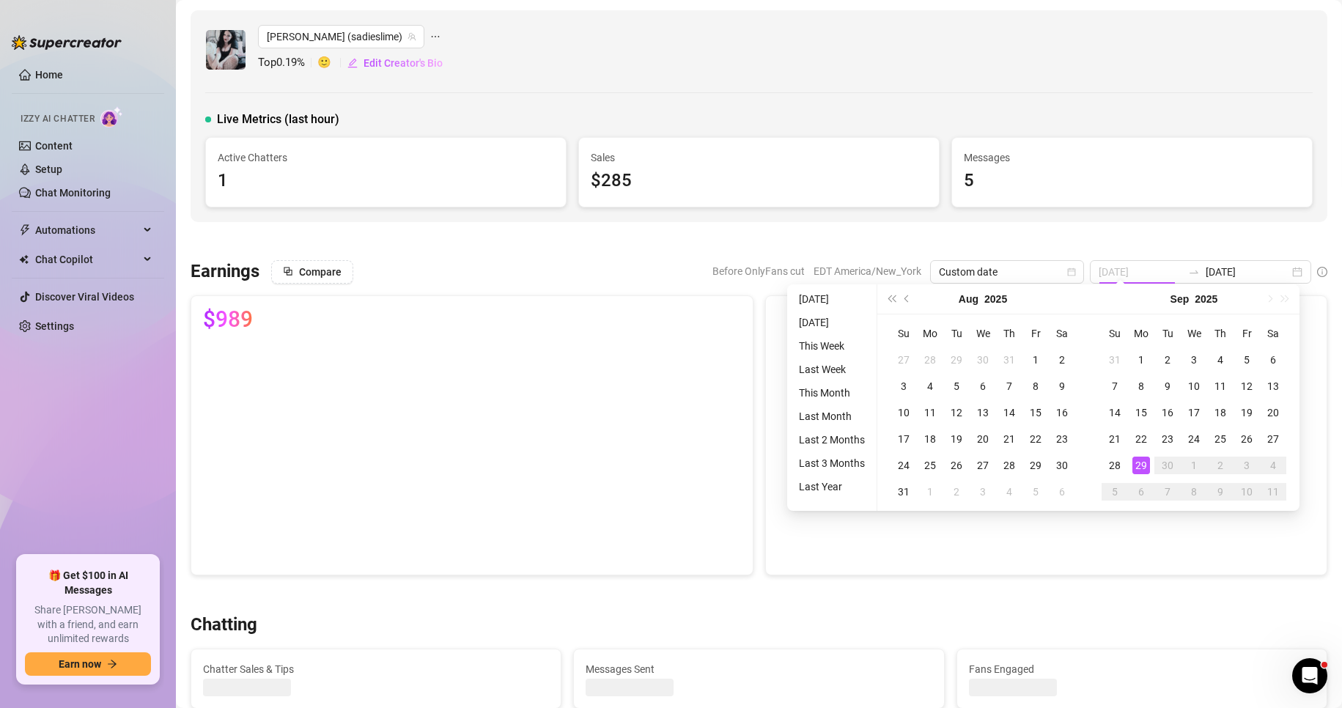
click at [1141, 465] on div "29" at bounding box center [1141, 466] width 18 height 18
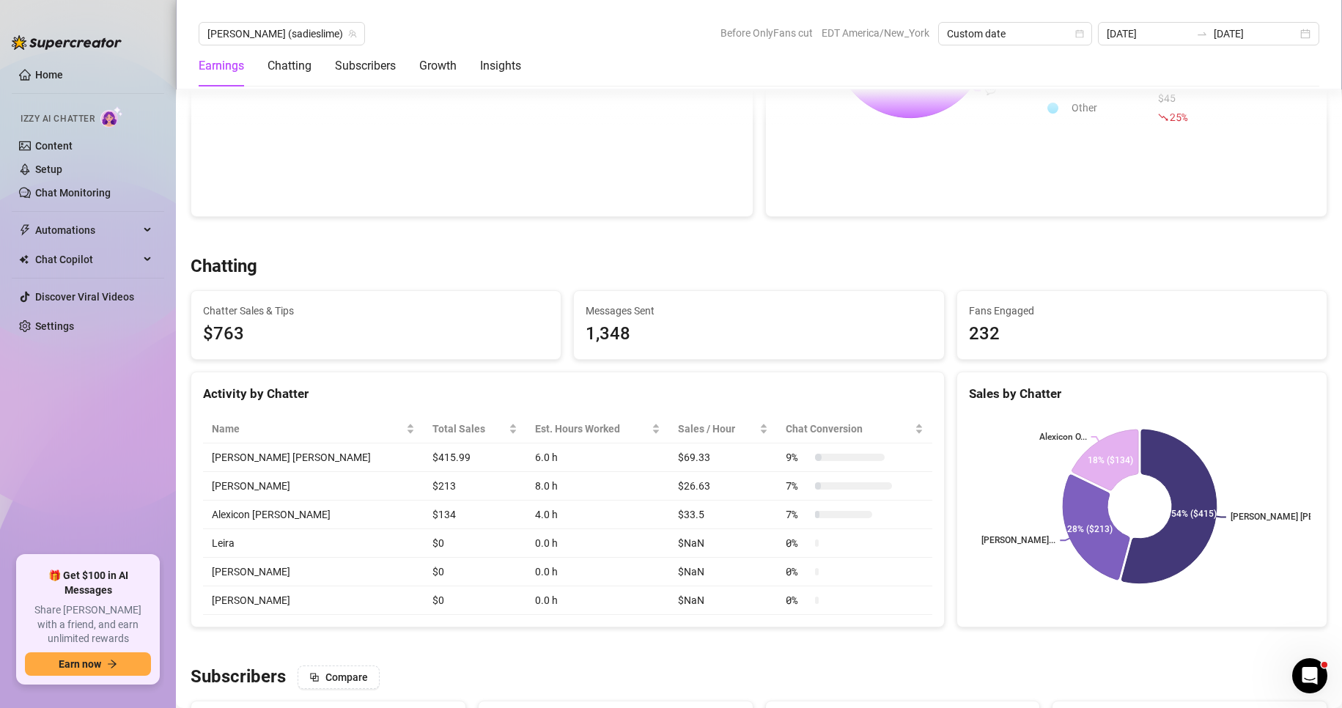
scroll to position [344, 0]
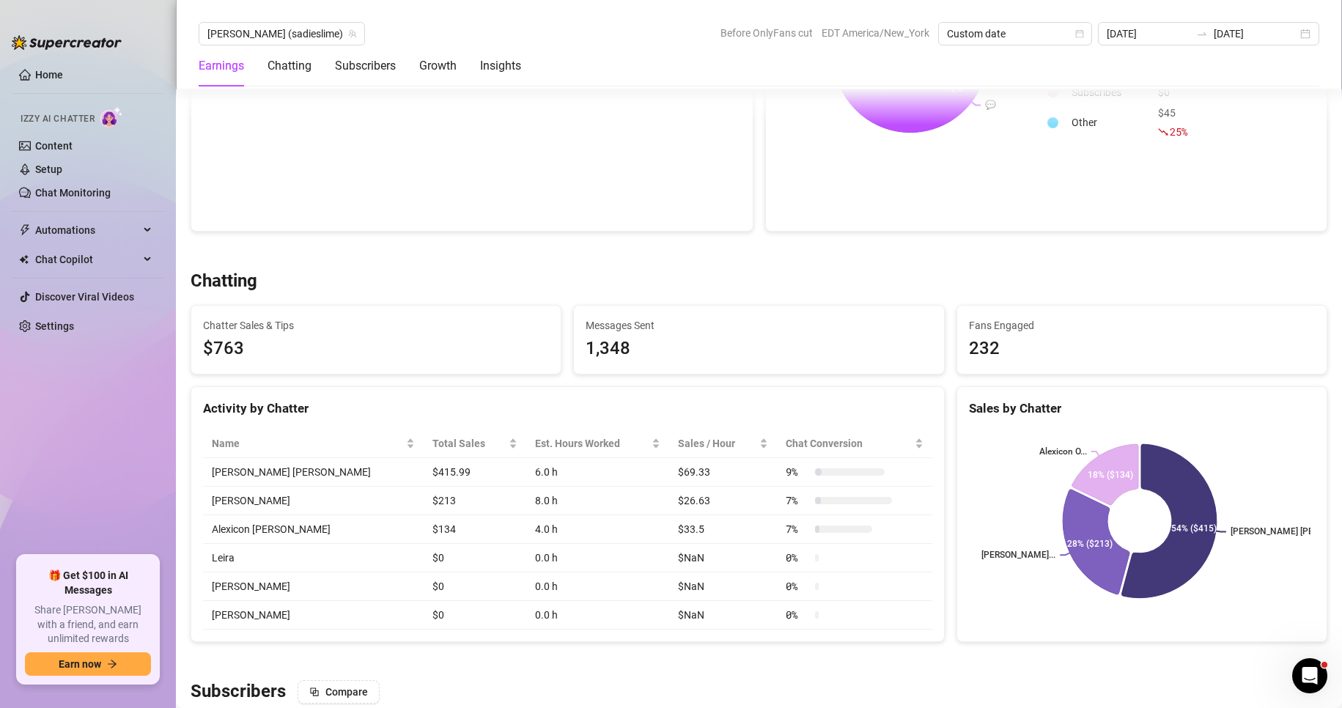
click at [1107, 191] on div "💬 💸 💰 📝 72% 5% 18% 5% Chatter Sales $712.98 25 % Tips $50 25 % Mass Messages $1…" at bounding box center [1046, 92] width 563 height 280
